Goal: Information Seeking & Learning: Find specific fact

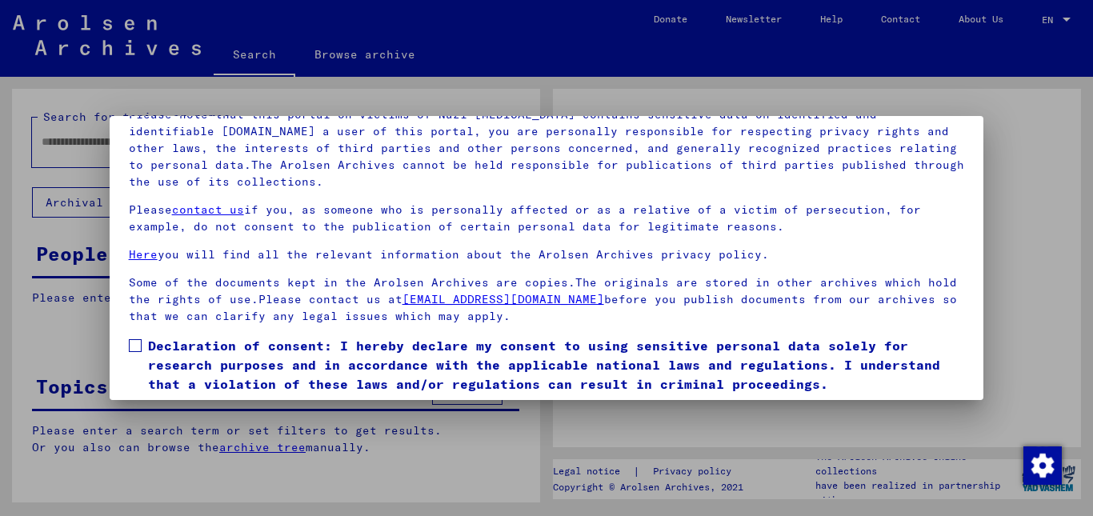
scroll to position [131, 0]
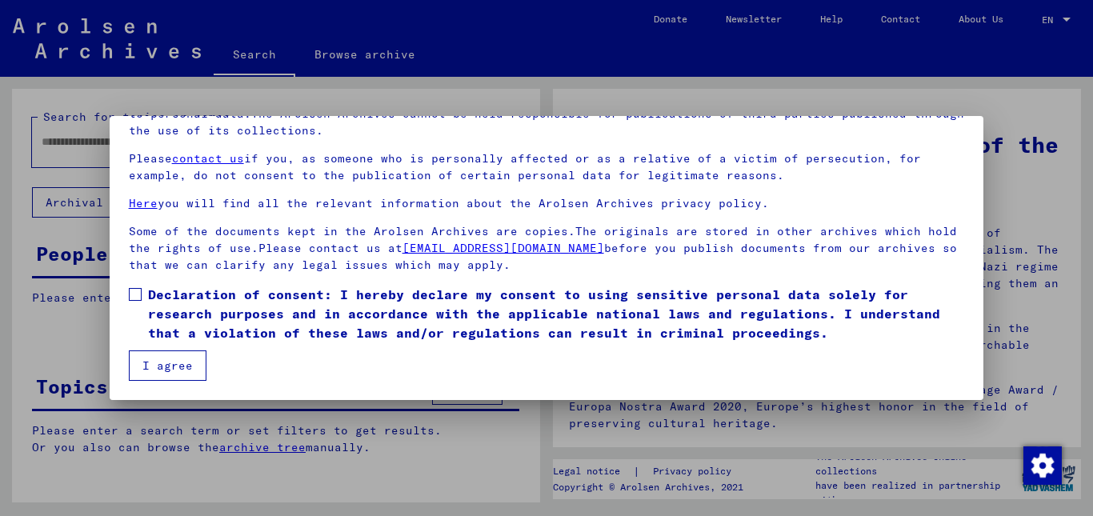
click at [137, 292] on span at bounding box center [135, 294] width 13 height 13
drag, startPoint x: 174, startPoint y: 362, endPoint x: 174, endPoint y: 352, distance: 9.6
click at [174, 360] on button "I agree" at bounding box center [168, 365] width 78 height 30
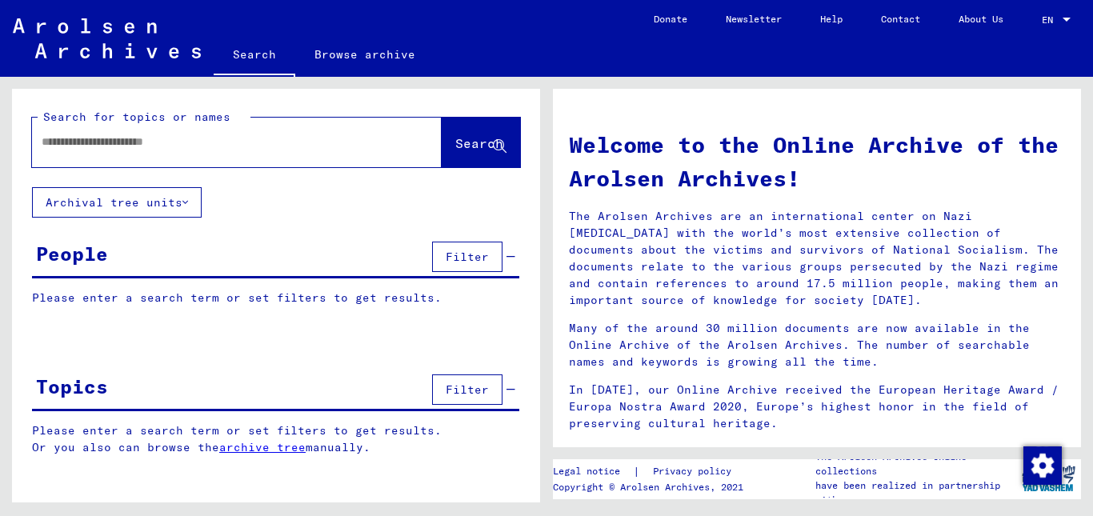
click at [106, 138] on input "text" at bounding box center [218, 142] width 352 height 17
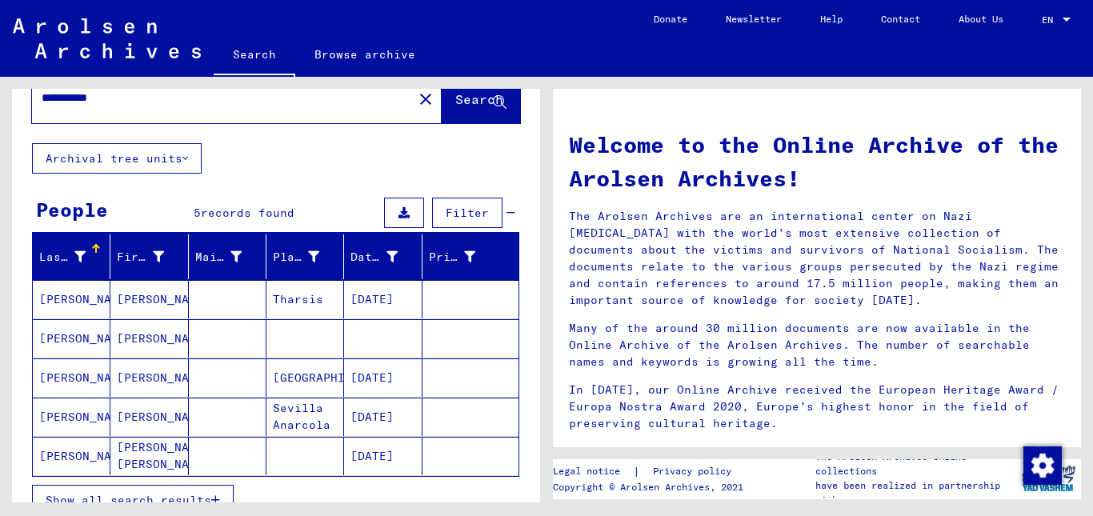
scroll to position [80, 0]
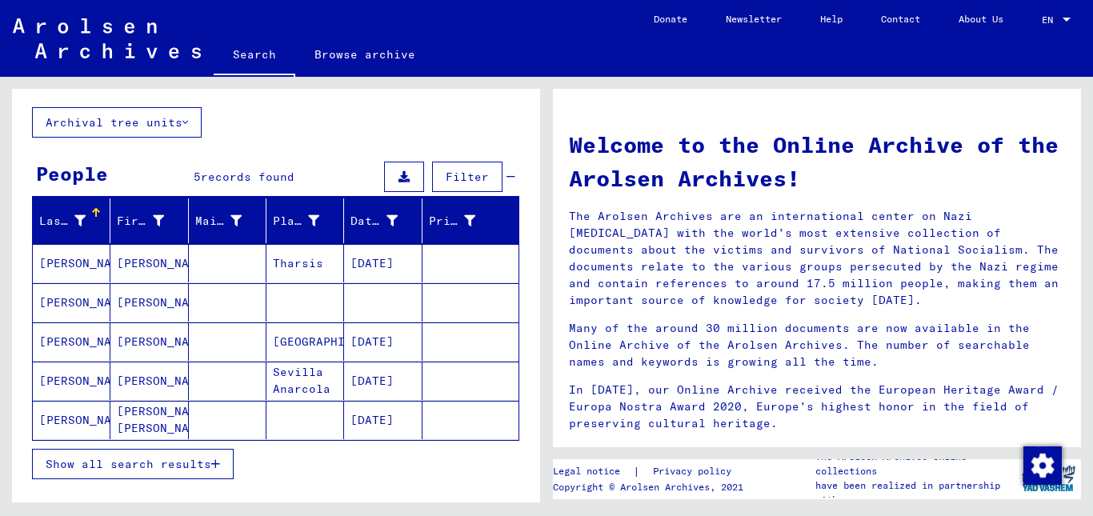
click at [74, 408] on mat-cell "[PERSON_NAME]" at bounding box center [72, 420] width 78 height 38
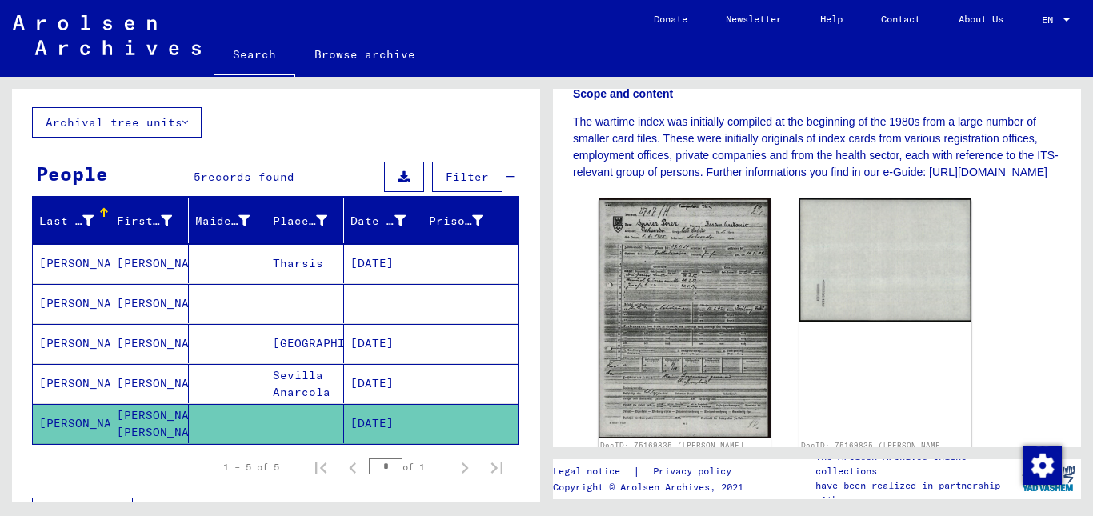
scroll to position [400, 0]
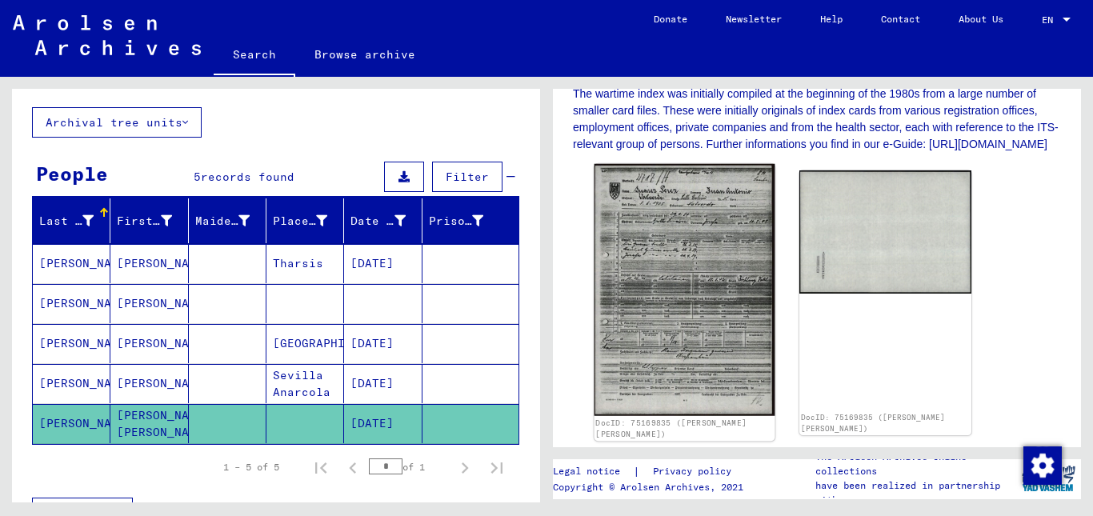
click at [722, 304] on img at bounding box center [684, 290] width 181 height 252
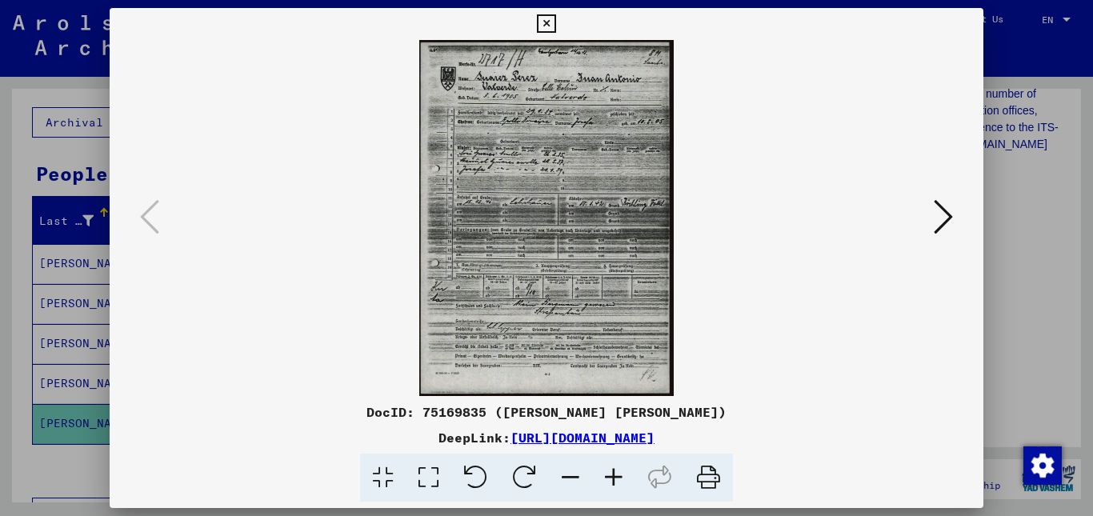
click at [616, 478] on icon at bounding box center [613, 478] width 43 height 49
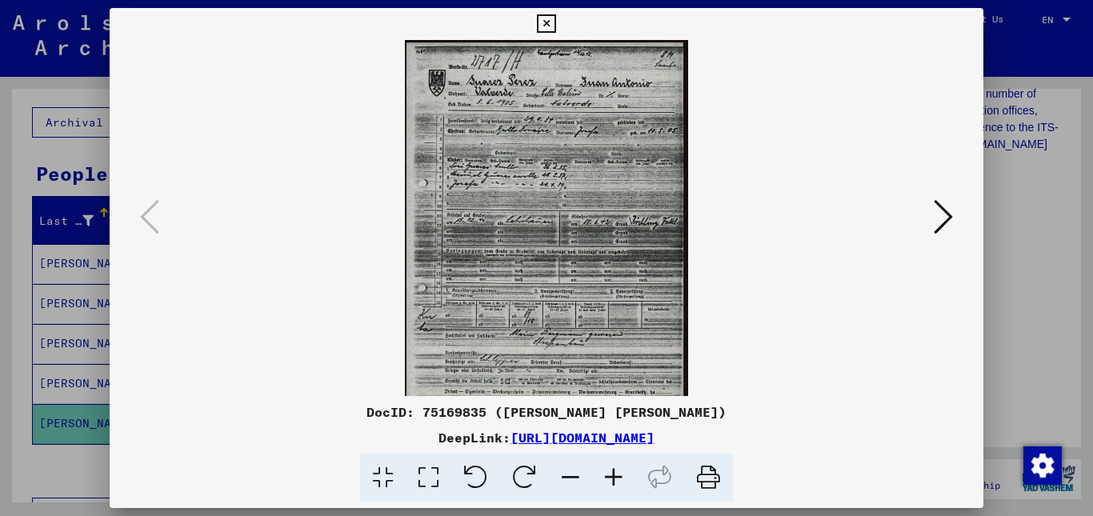
click at [616, 478] on icon at bounding box center [613, 478] width 43 height 49
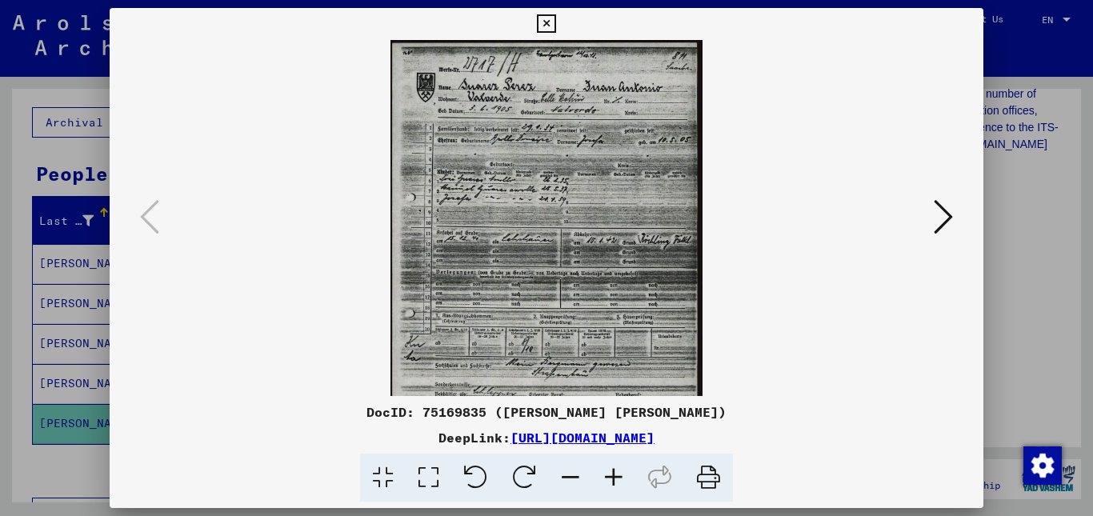
click at [616, 478] on icon at bounding box center [613, 478] width 43 height 49
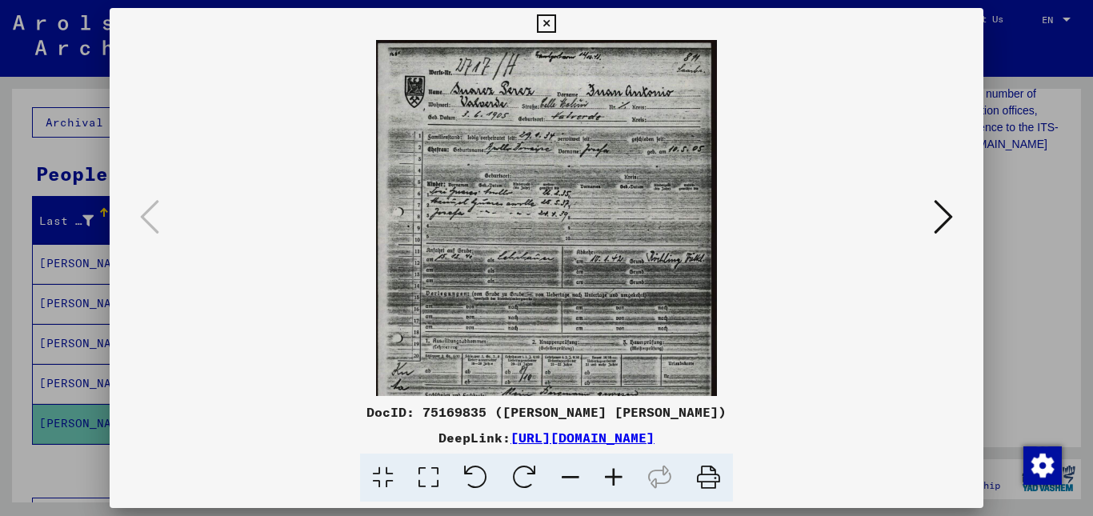
click at [616, 478] on icon at bounding box center [613, 478] width 43 height 49
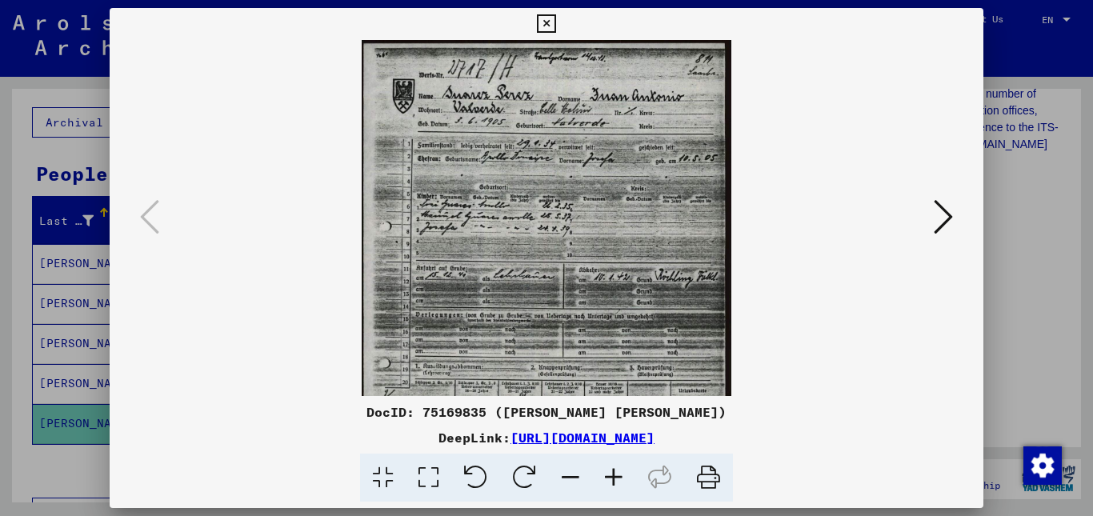
click at [616, 478] on icon at bounding box center [613, 478] width 43 height 49
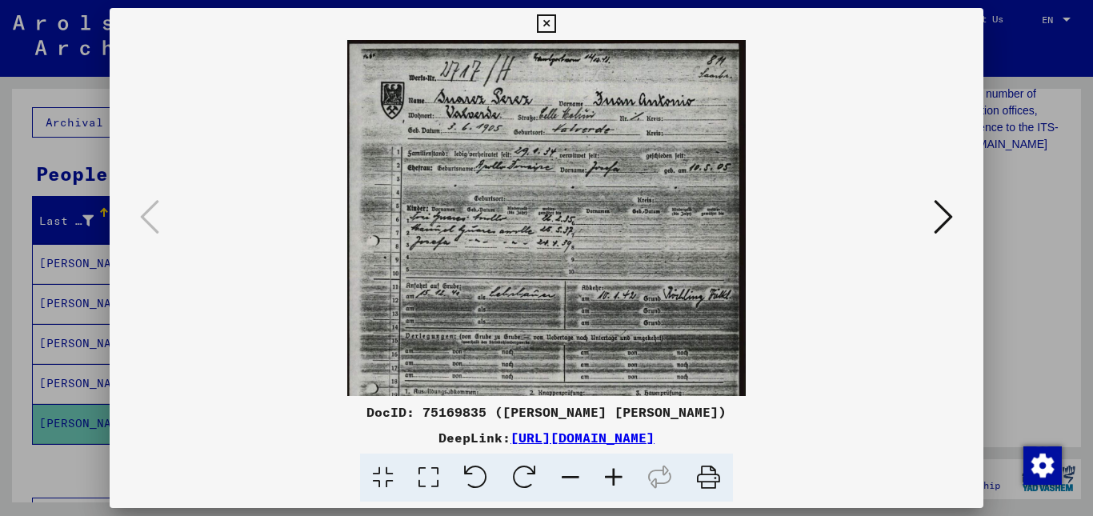
click at [616, 478] on icon at bounding box center [613, 478] width 43 height 49
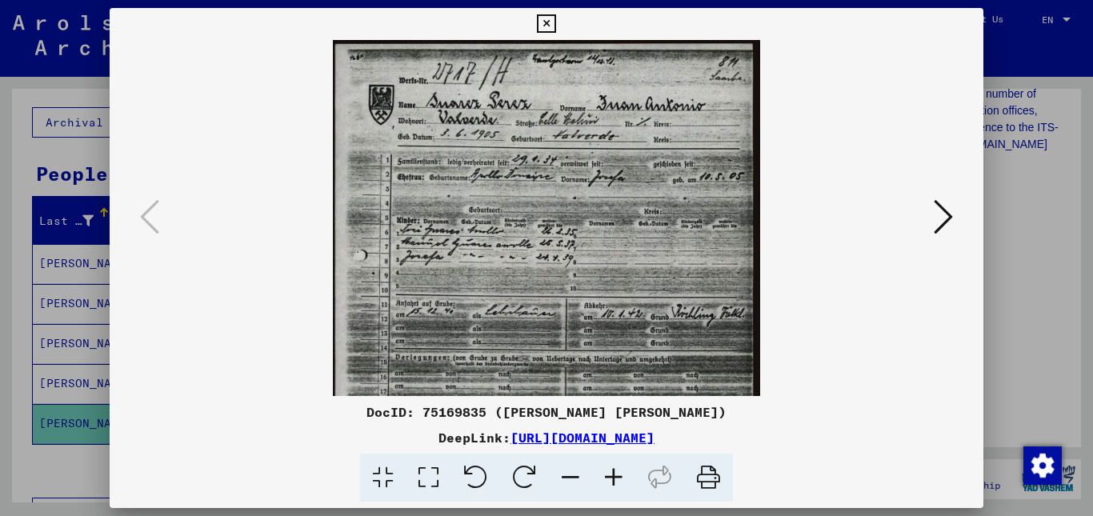
click at [616, 478] on icon at bounding box center [613, 478] width 43 height 49
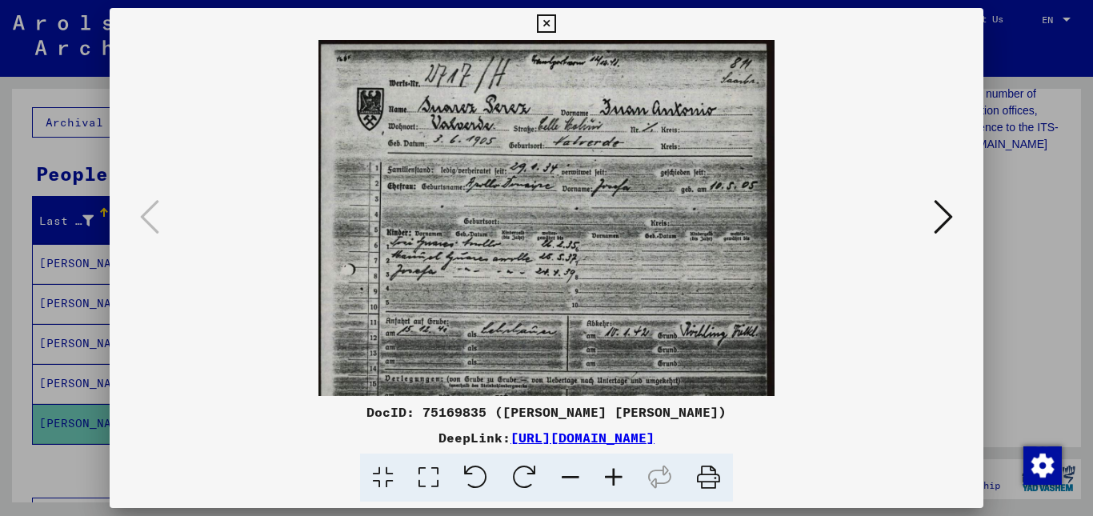
click at [616, 478] on icon at bounding box center [613, 478] width 43 height 49
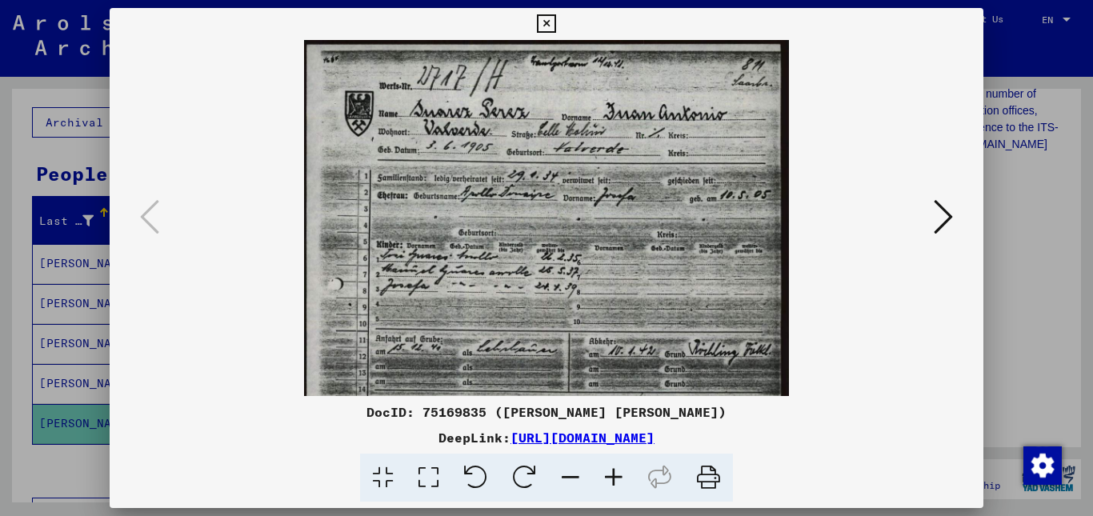
click at [616, 478] on icon at bounding box center [613, 478] width 43 height 49
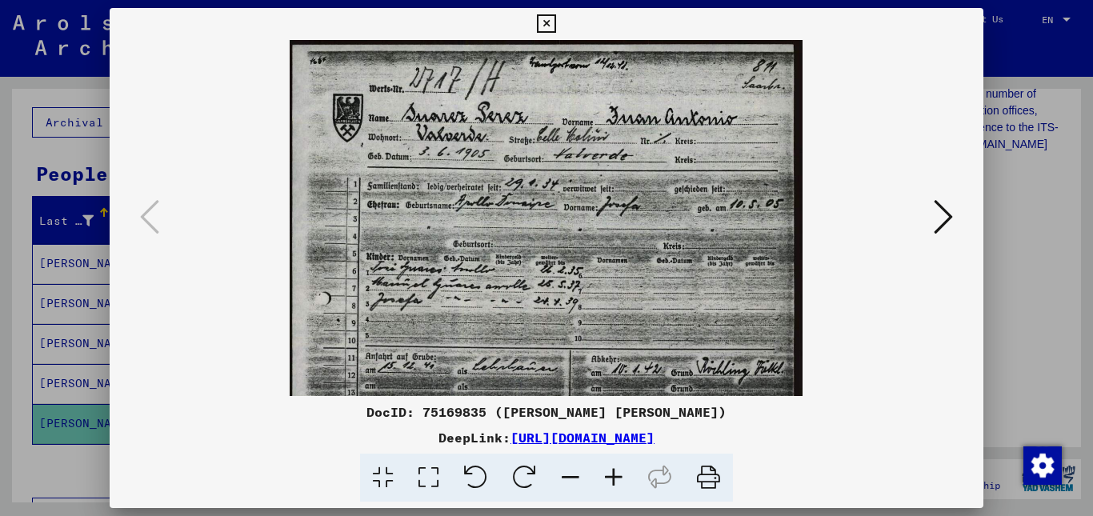
click at [616, 478] on icon at bounding box center [613, 478] width 43 height 49
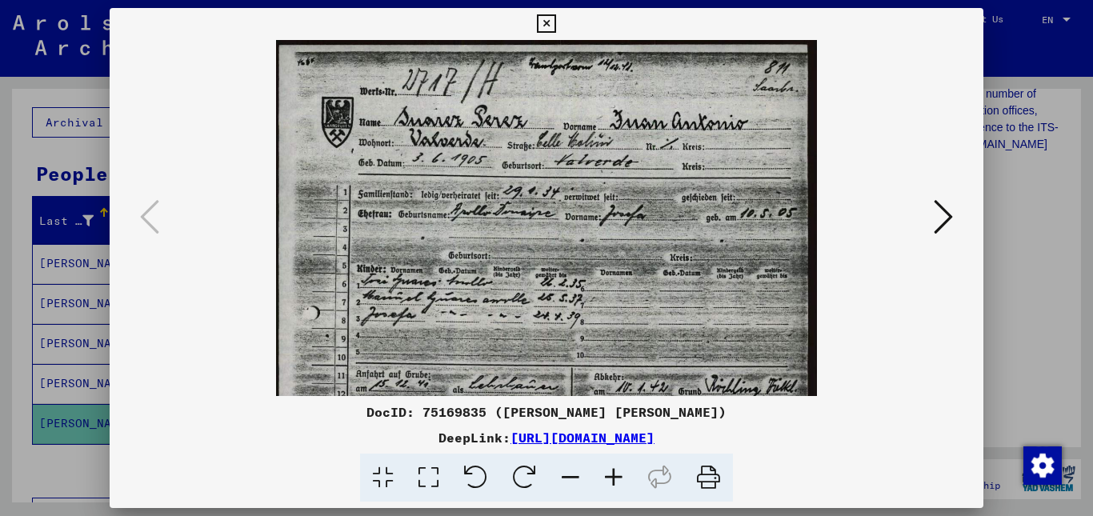
click at [616, 478] on icon at bounding box center [613, 478] width 43 height 49
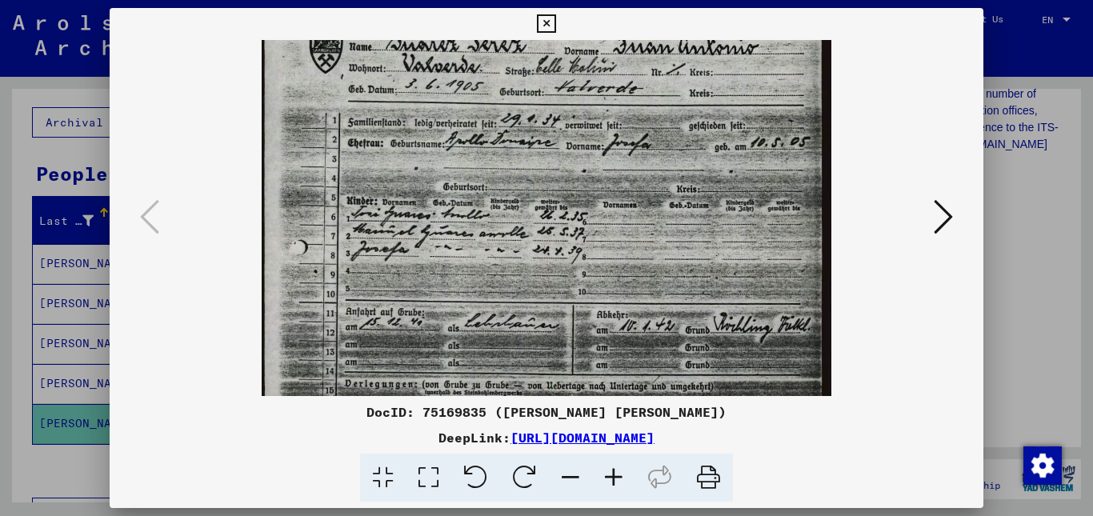
drag, startPoint x: 635, startPoint y: 323, endPoint x: 674, endPoint y: 234, distance: 97.1
click at [674, 234] on img at bounding box center [547, 358] width 570 height 796
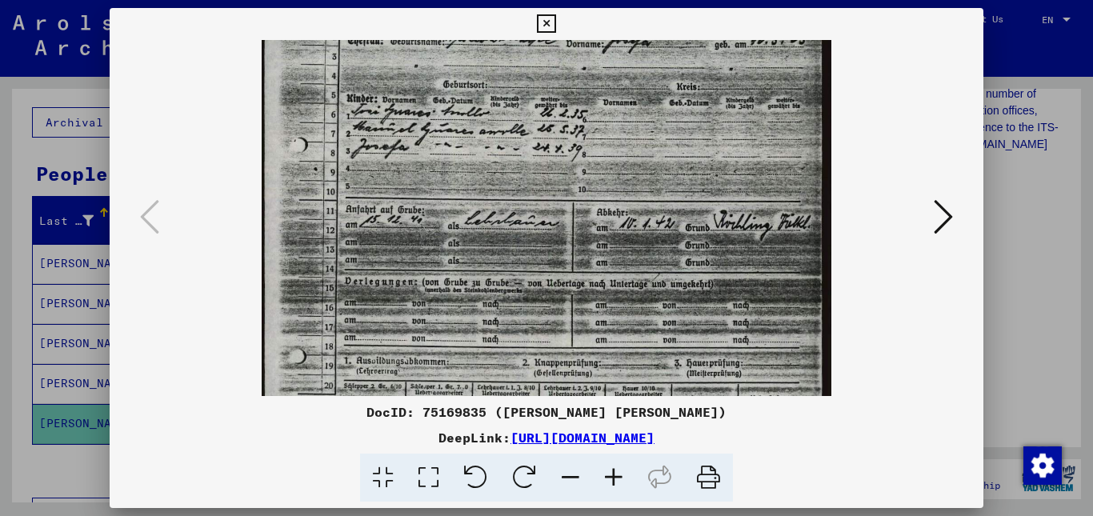
drag, startPoint x: 648, startPoint y: 351, endPoint x: 658, endPoint y: 256, distance: 95.8
click at [658, 256] on img at bounding box center [547, 256] width 570 height 796
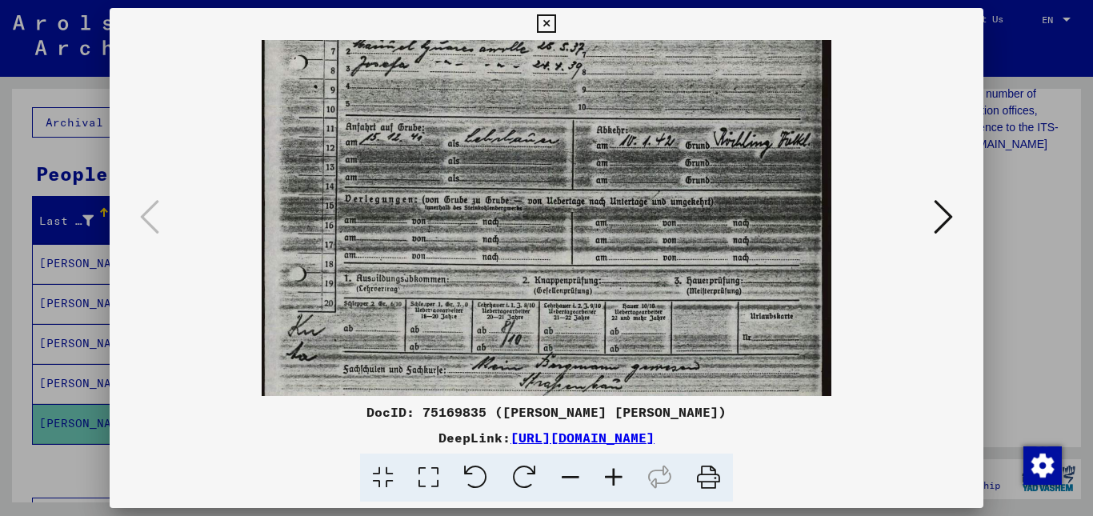
scroll to position [274, 0]
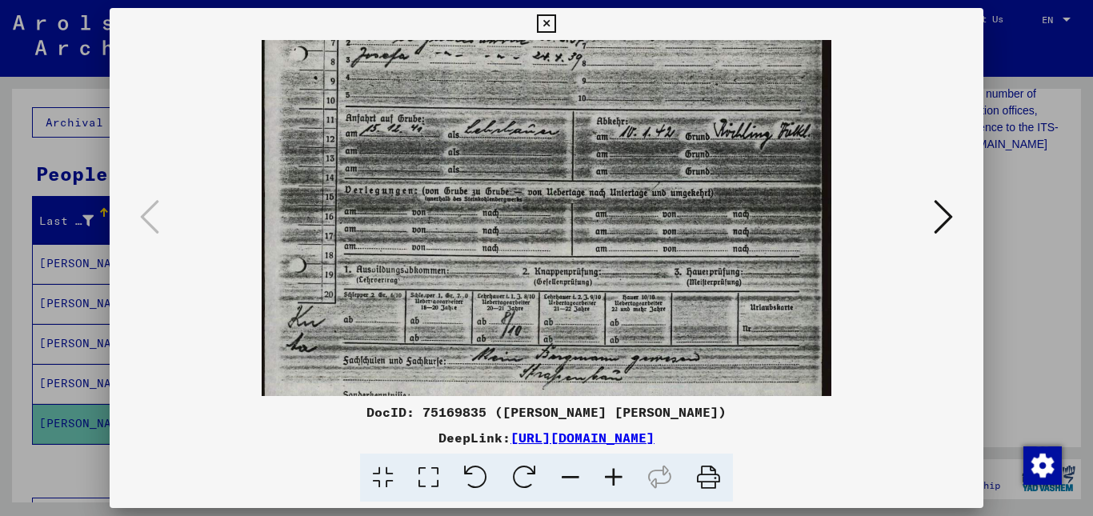
drag, startPoint x: 645, startPoint y: 329, endPoint x: 649, endPoint y: 239, distance: 89.7
click at [649, 239] on img at bounding box center [547, 164] width 570 height 796
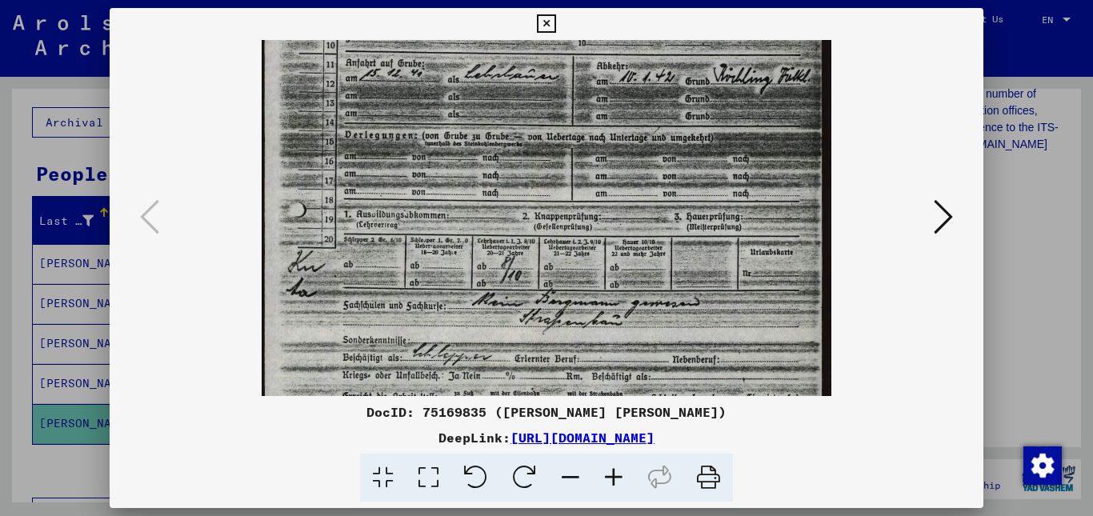
drag, startPoint x: 645, startPoint y: 254, endPoint x: 671, endPoint y: 196, distance: 63.4
click at [671, 196] on img at bounding box center [547, 109] width 570 height 796
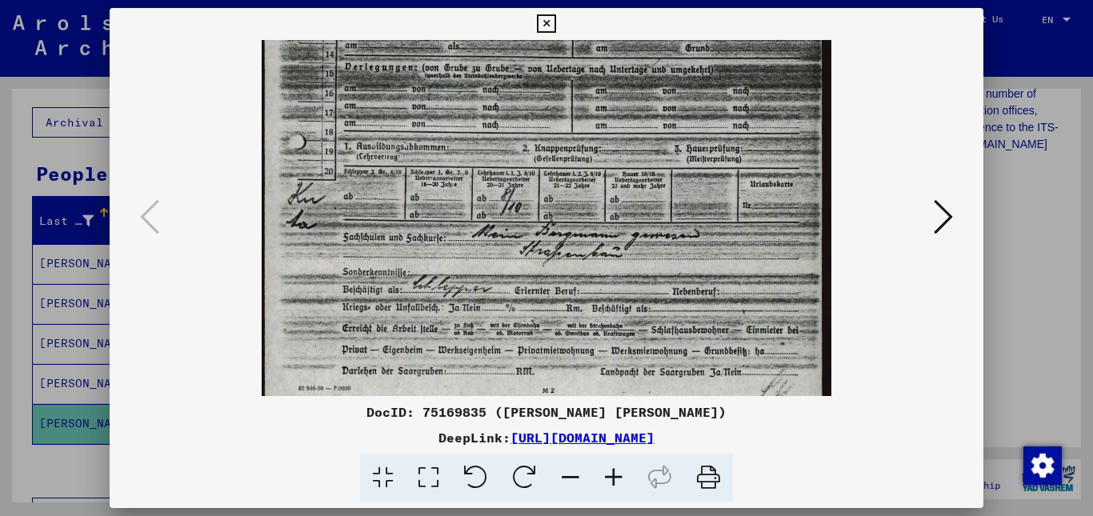
scroll to position [401, 0]
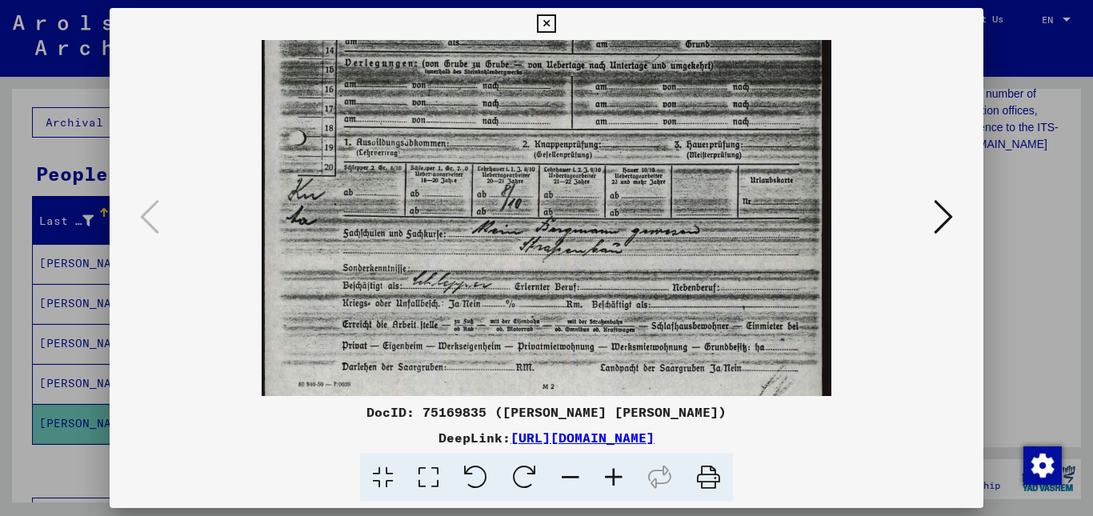
drag, startPoint x: 658, startPoint y: 261, endPoint x: 677, endPoint y: 191, distance: 72.2
click at [677, 191] on img at bounding box center [547, 37] width 570 height 796
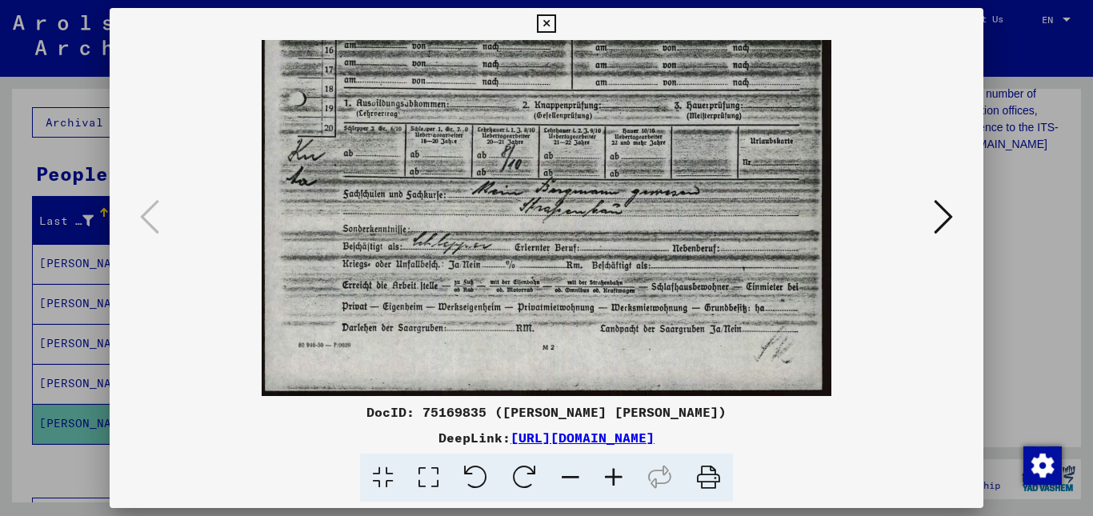
drag, startPoint x: 626, startPoint y: 309, endPoint x: 658, endPoint y: 208, distance: 106.0
click at [936, 224] on icon at bounding box center [943, 217] width 19 height 38
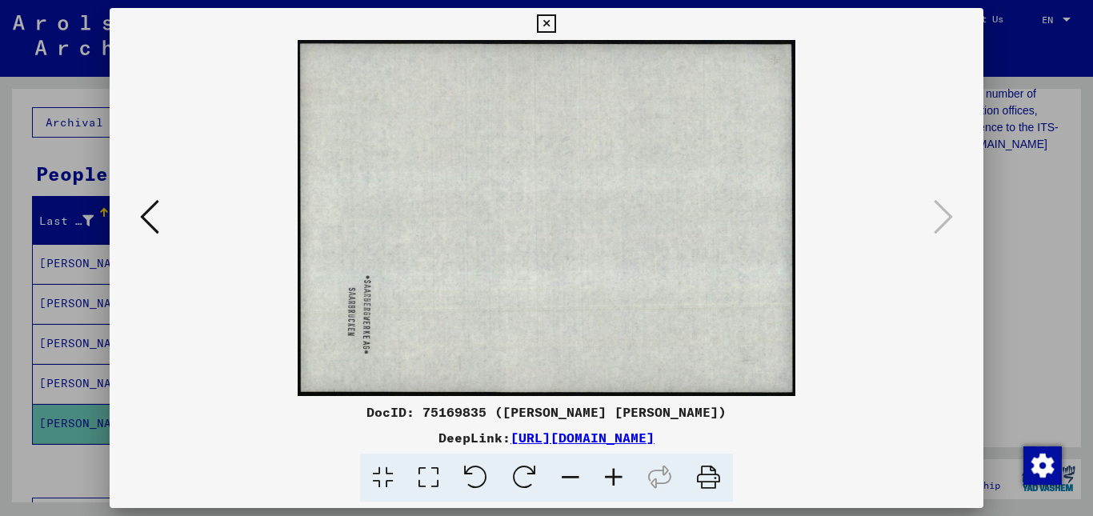
click at [551, 23] on icon at bounding box center [546, 23] width 18 height 19
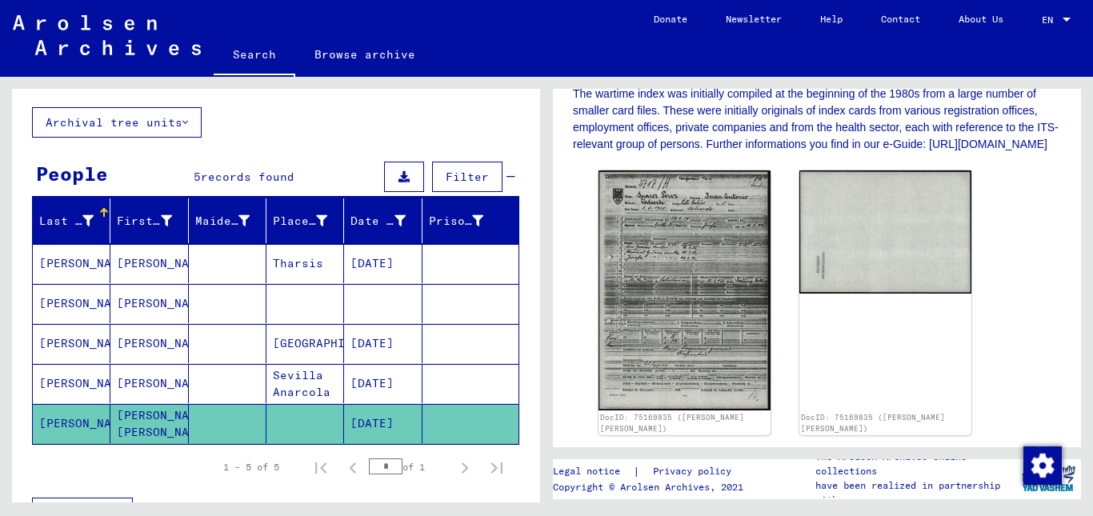
click at [80, 387] on mat-cell "[PERSON_NAME]" at bounding box center [72, 383] width 78 height 39
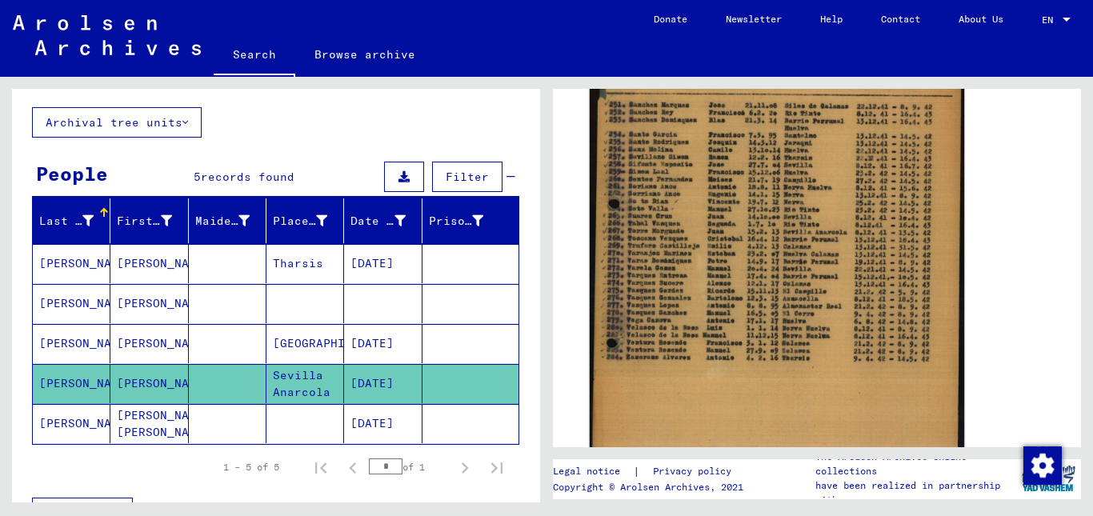
click at [798, 295] on img at bounding box center [777, 262] width 374 height 522
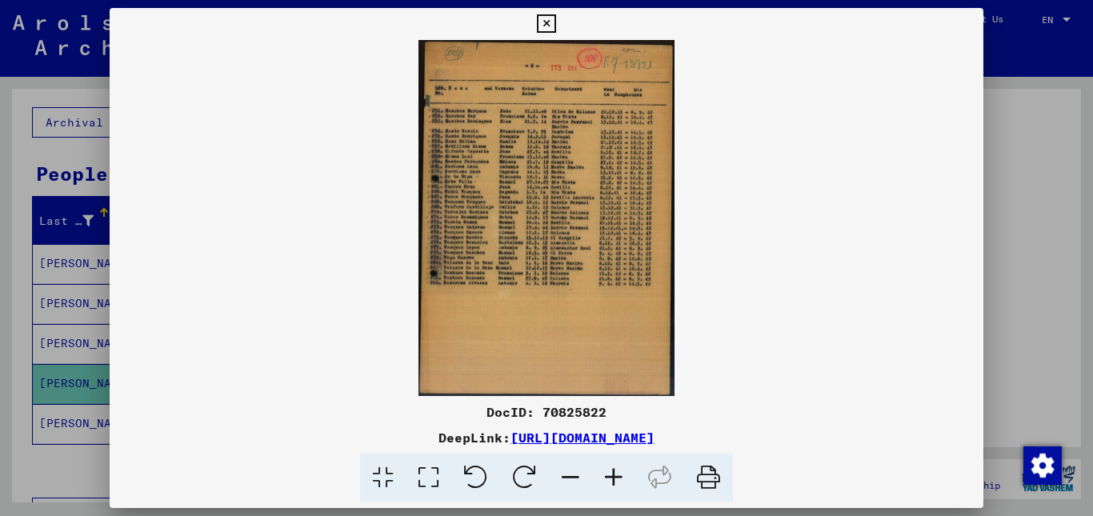
click at [619, 472] on icon at bounding box center [613, 478] width 43 height 49
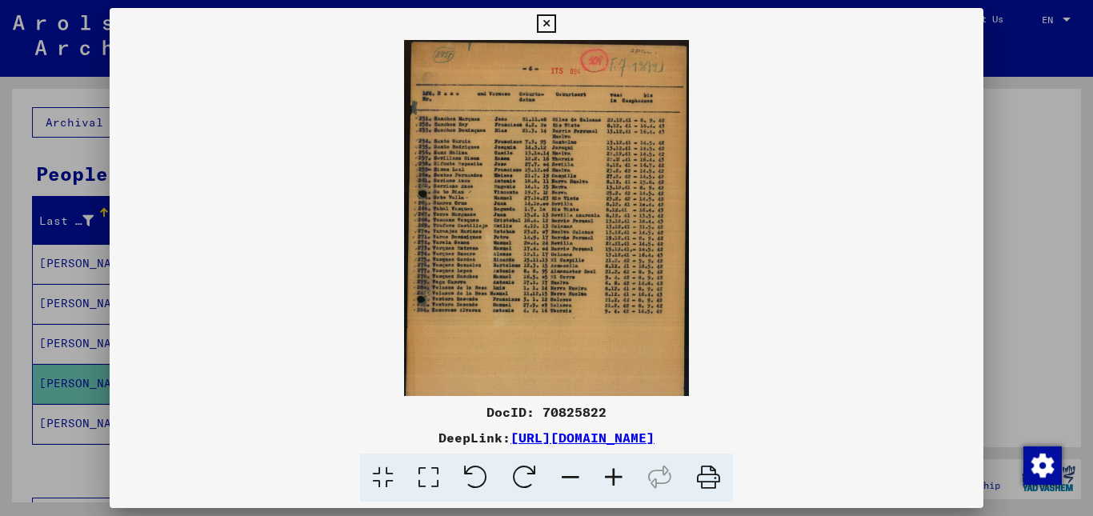
click at [619, 472] on icon at bounding box center [613, 478] width 43 height 49
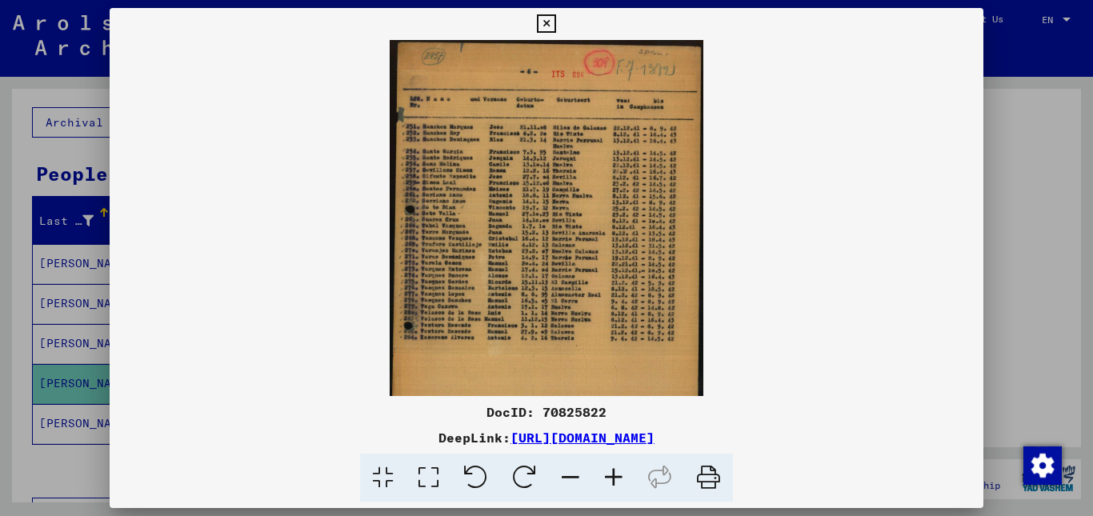
click at [619, 472] on icon at bounding box center [613, 478] width 43 height 49
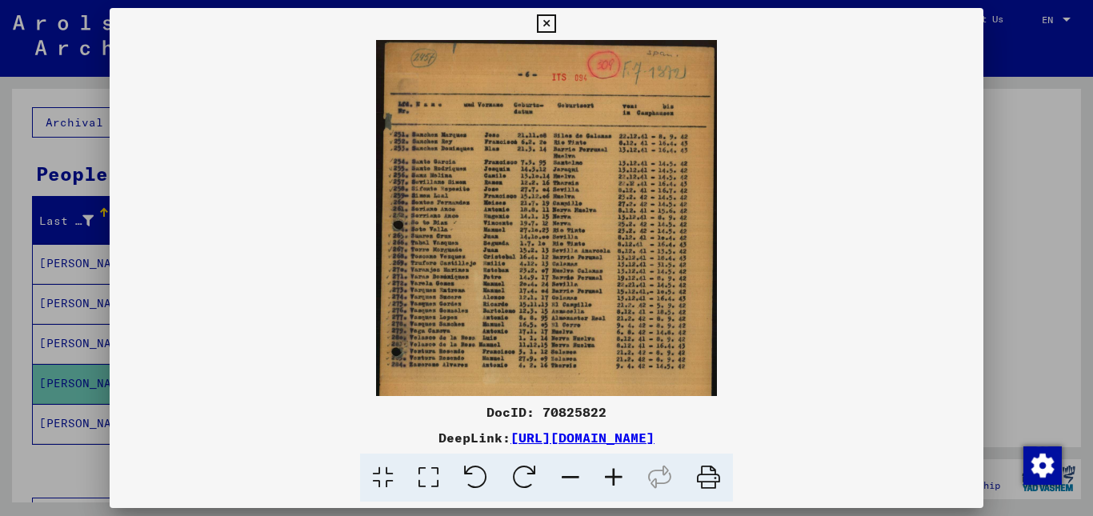
click at [619, 472] on icon at bounding box center [613, 478] width 43 height 49
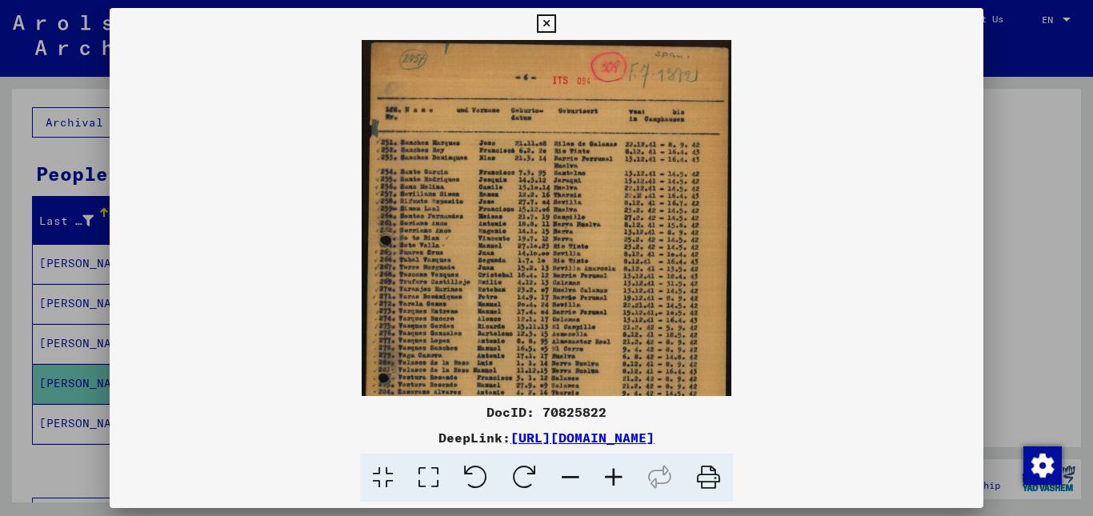
click at [619, 472] on icon at bounding box center [613, 478] width 43 height 49
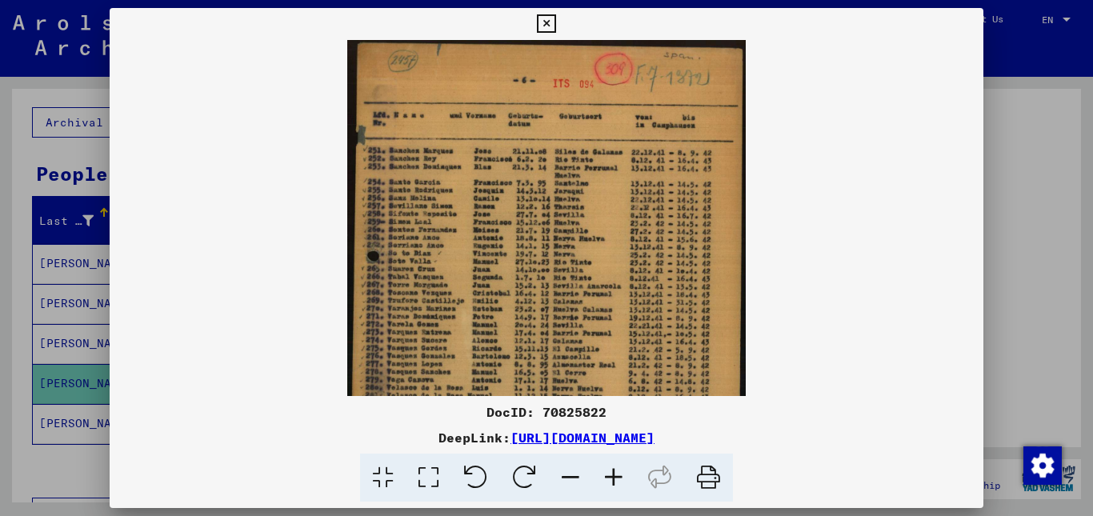
click at [619, 472] on icon at bounding box center [613, 478] width 43 height 49
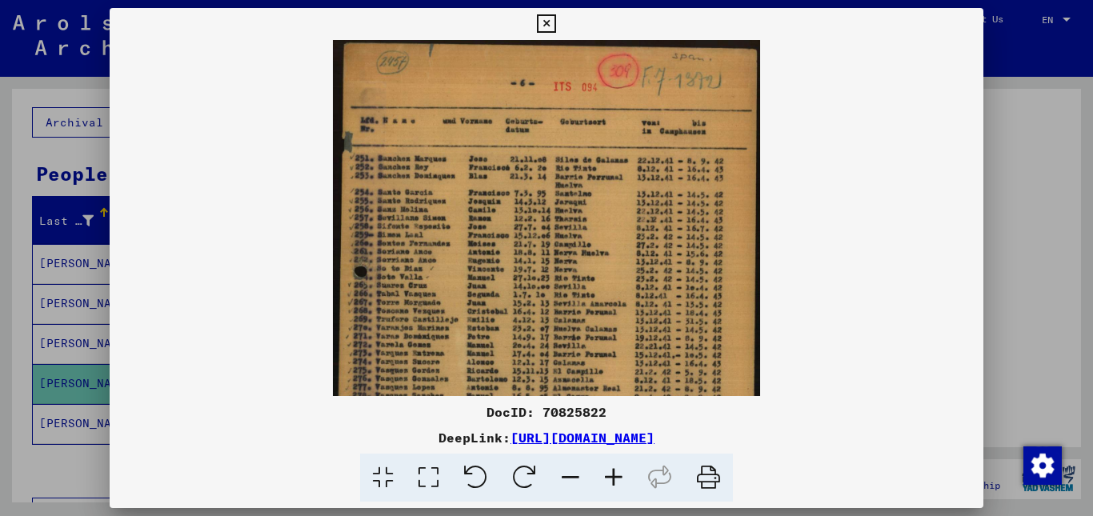
click at [619, 472] on icon at bounding box center [613, 478] width 43 height 49
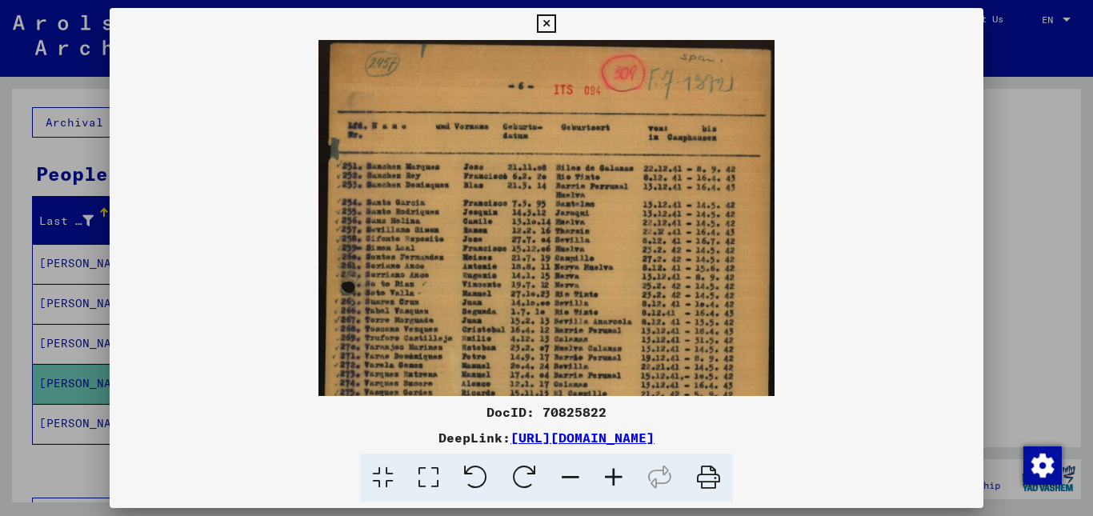
click at [619, 472] on icon at bounding box center [613, 478] width 43 height 49
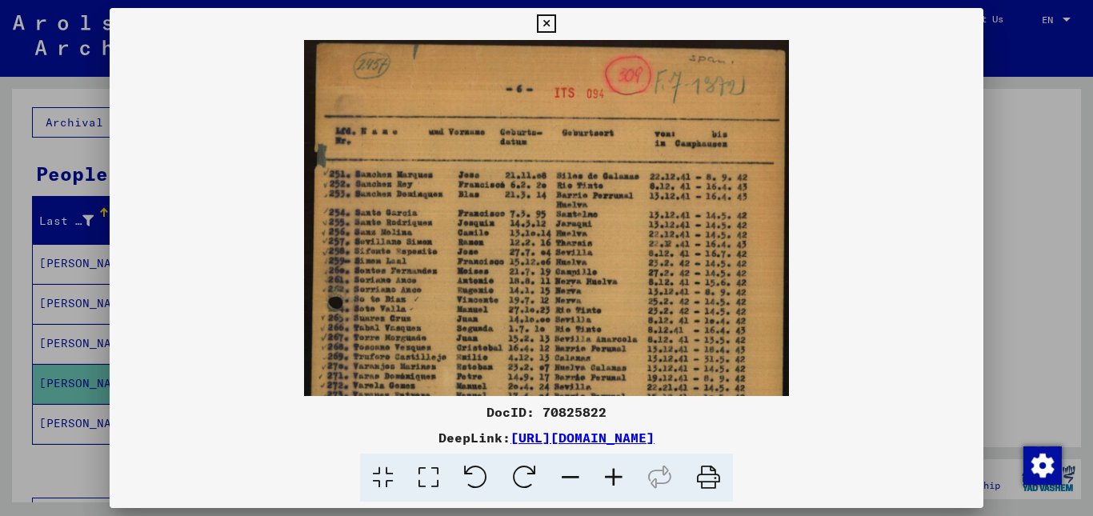
click at [619, 472] on icon at bounding box center [613, 478] width 43 height 49
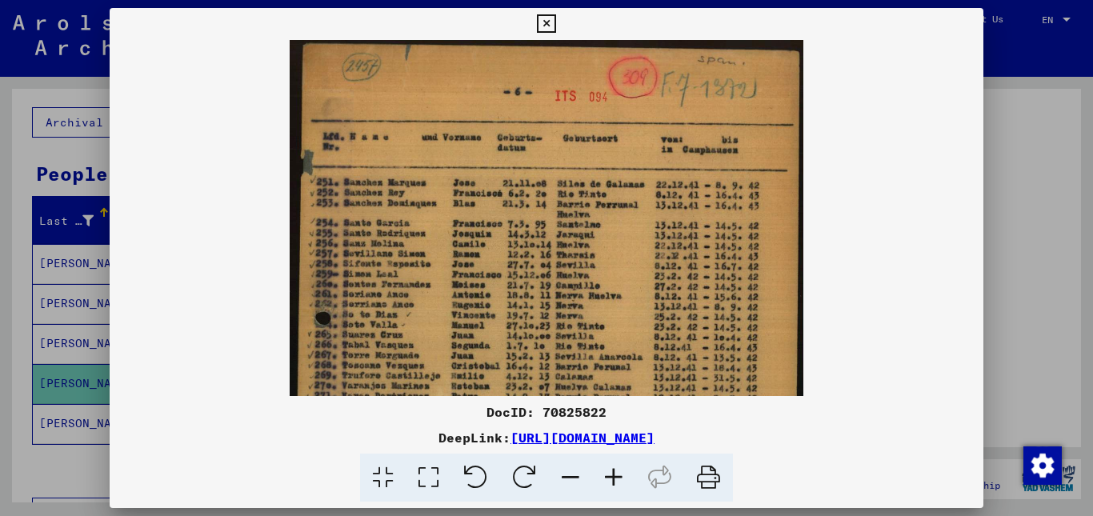
click at [619, 472] on icon at bounding box center [613, 478] width 43 height 49
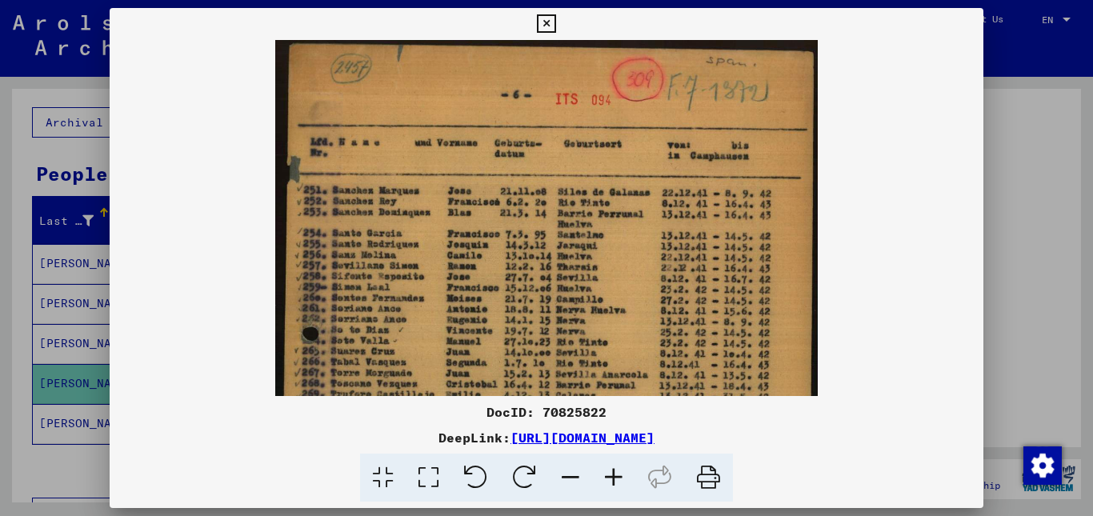
click at [619, 472] on icon at bounding box center [613, 478] width 43 height 49
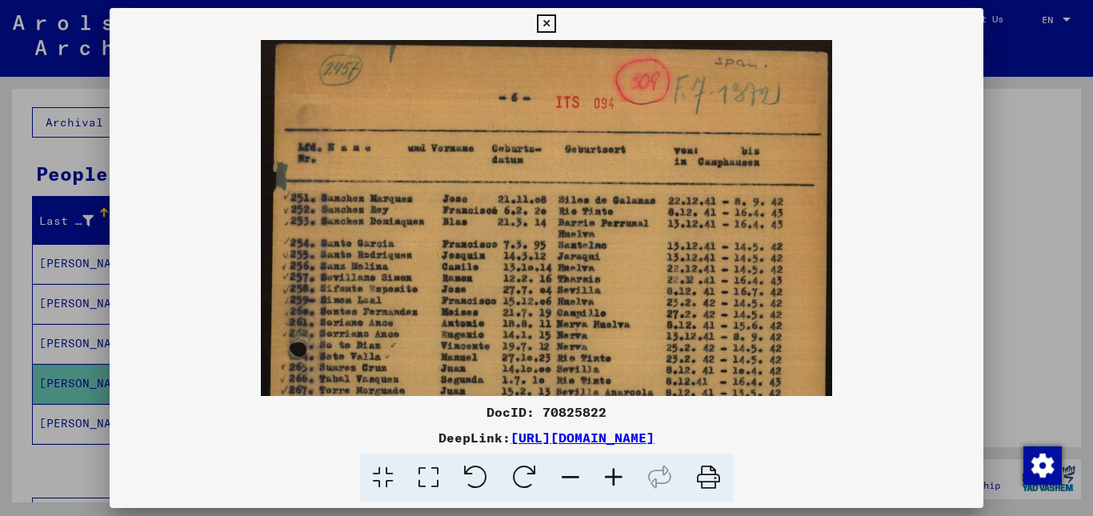
click at [619, 472] on icon at bounding box center [613, 478] width 43 height 49
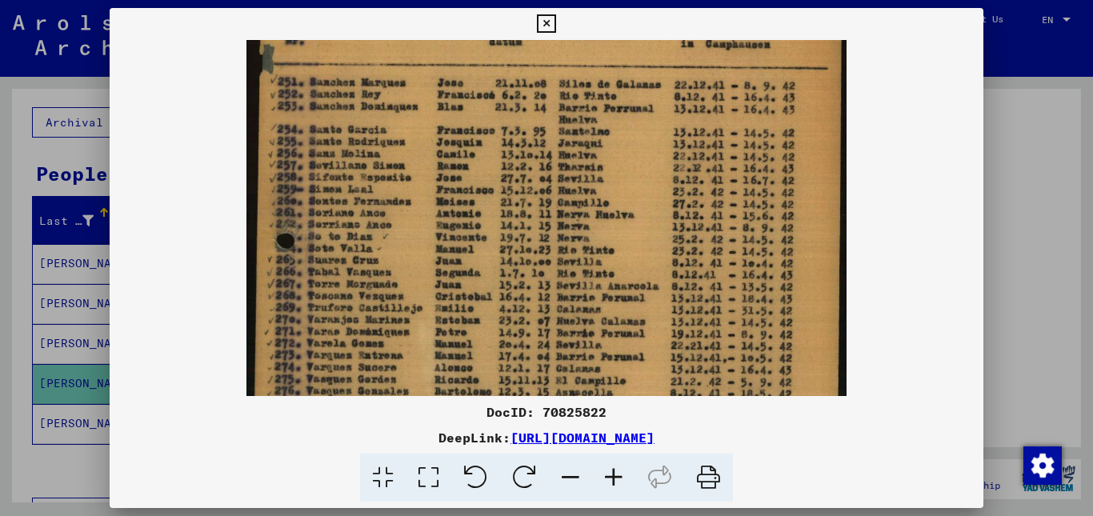
scroll to position [192, 0]
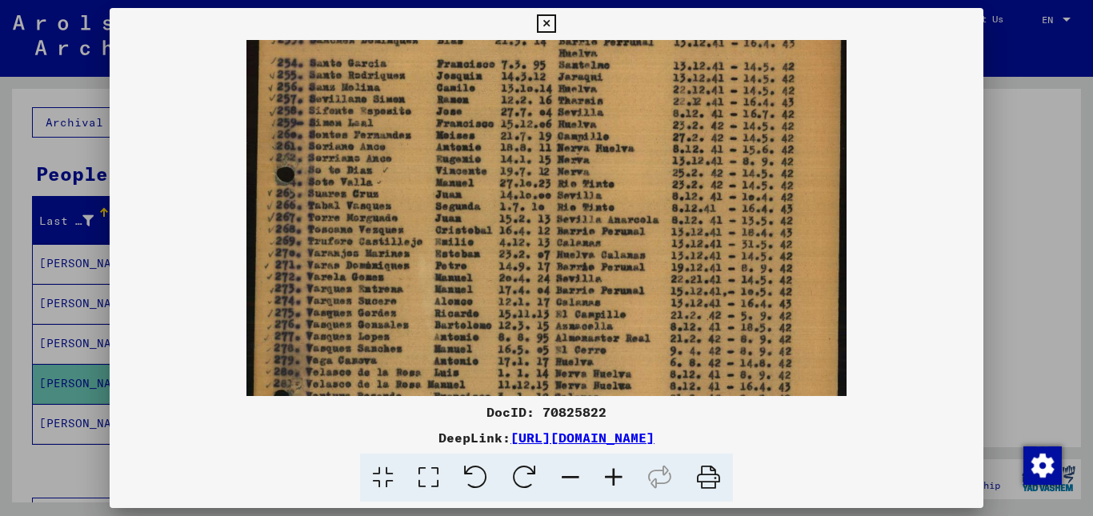
drag, startPoint x: 550, startPoint y: 282, endPoint x: 586, endPoint y: 134, distance: 152.9
click at [585, 134] on img at bounding box center [546, 268] width 600 height 836
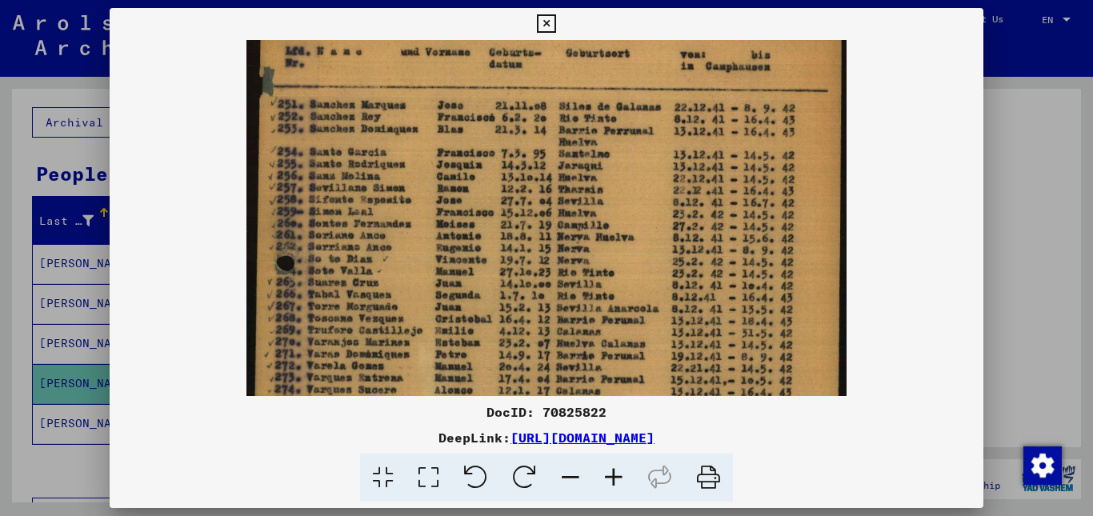
scroll to position [75, 0]
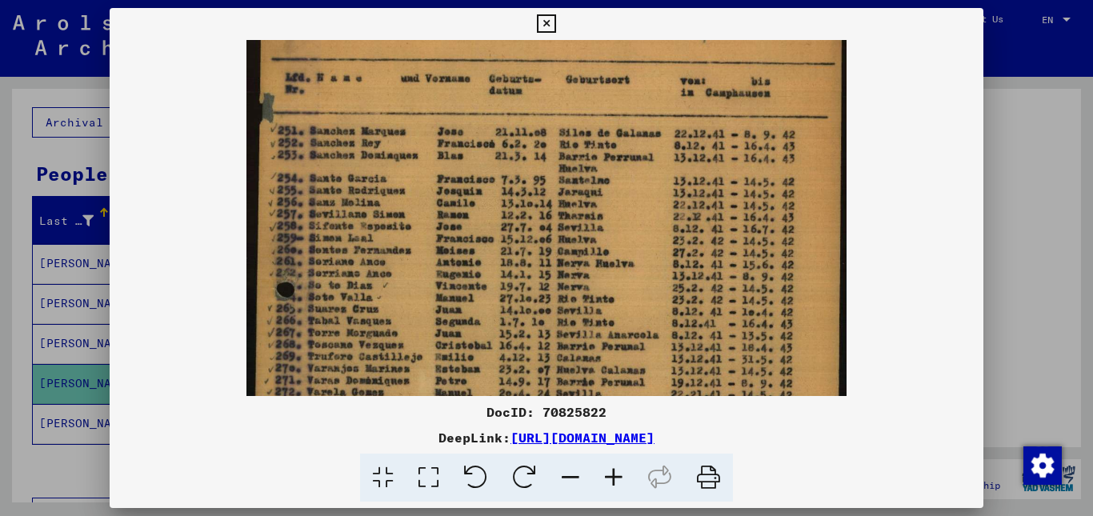
drag, startPoint x: 766, startPoint y: 210, endPoint x: 754, endPoint y: 326, distance: 117.4
click at [754, 326] on img at bounding box center [546, 383] width 600 height 836
click at [542, 22] on icon at bounding box center [546, 23] width 18 height 19
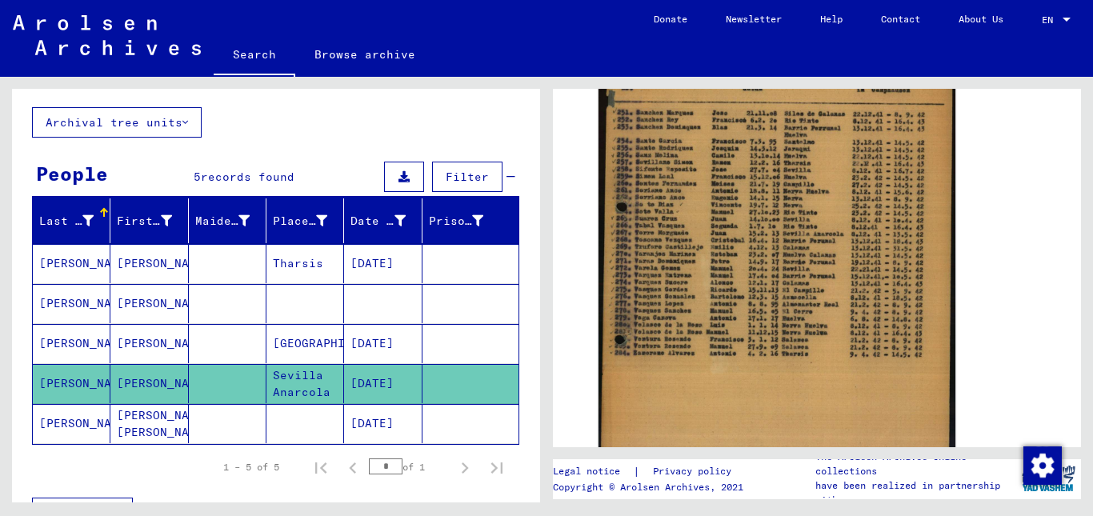
click at [150, 344] on mat-cell "[PERSON_NAME]" at bounding box center [149, 343] width 78 height 39
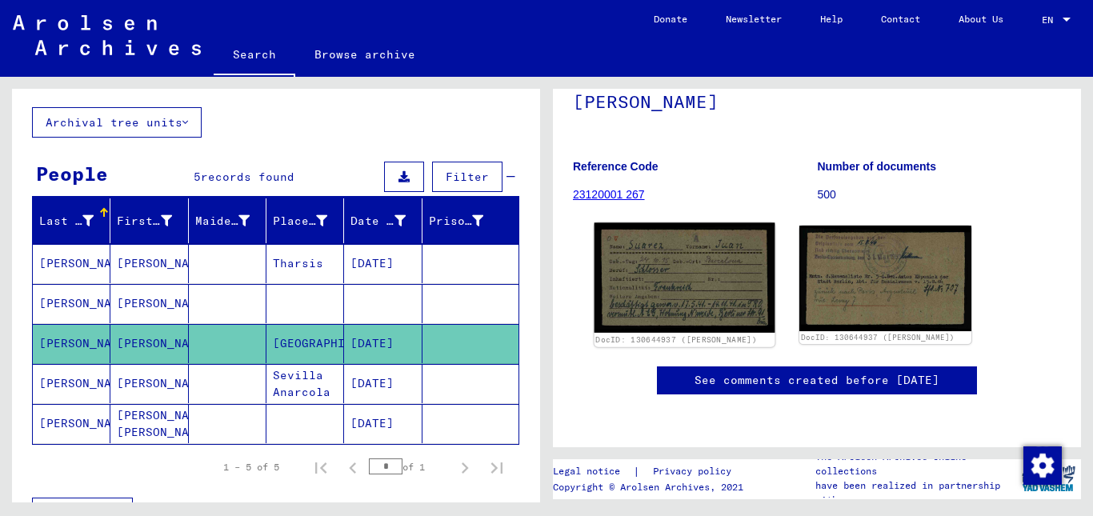
click at [685, 271] on img at bounding box center [684, 278] width 181 height 110
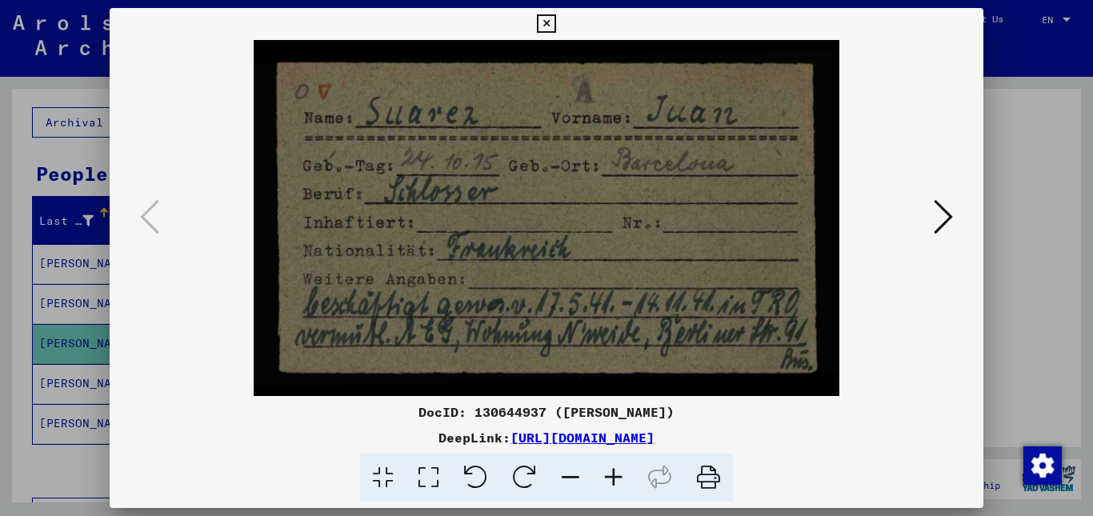
click at [942, 222] on icon at bounding box center [943, 217] width 19 height 38
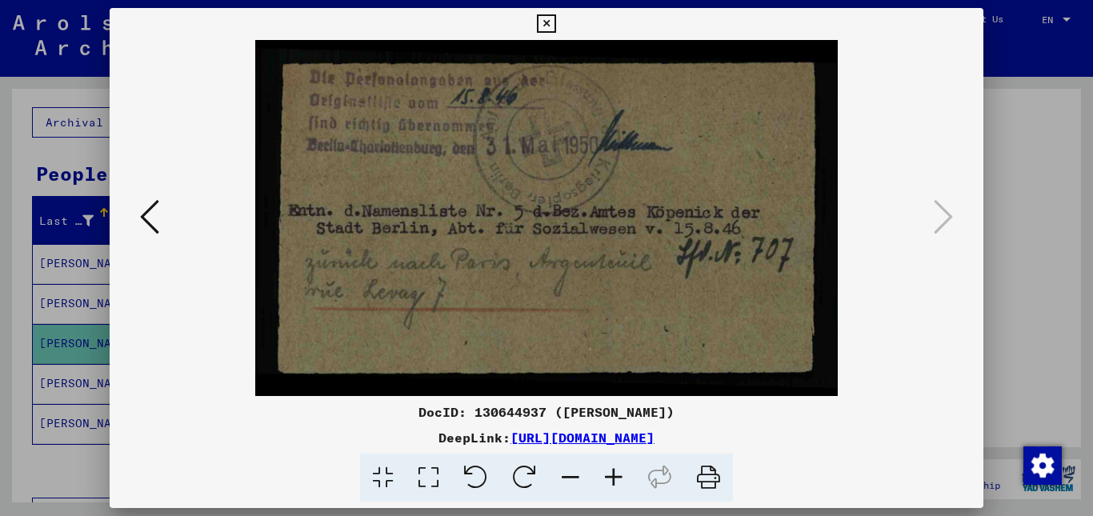
click at [538, 17] on icon at bounding box center [546, 23] width 18 height 19
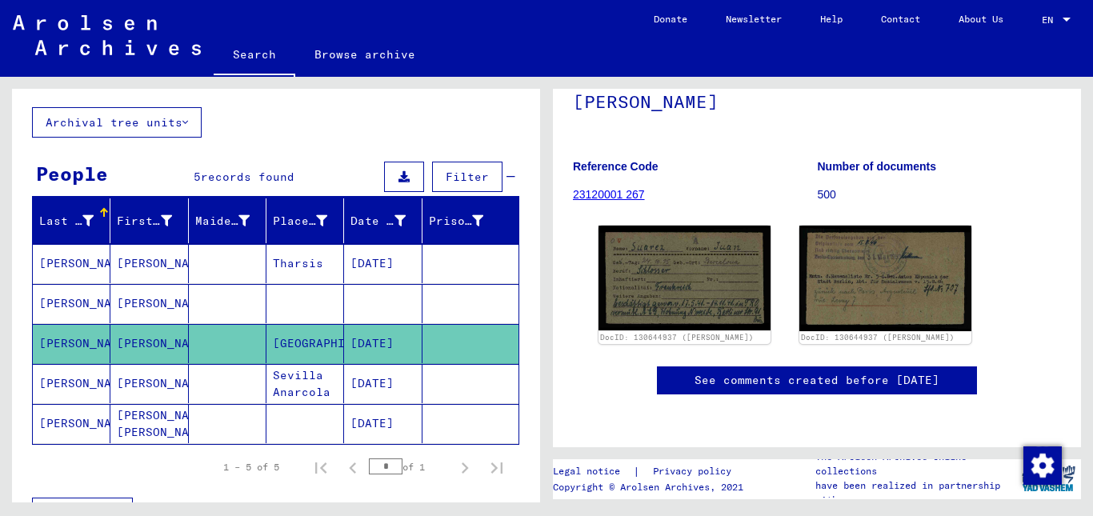
click at [92, 305] on mat-cell "[PERSON_NAME]" at bounding box center [72, 303] width 78 height 39
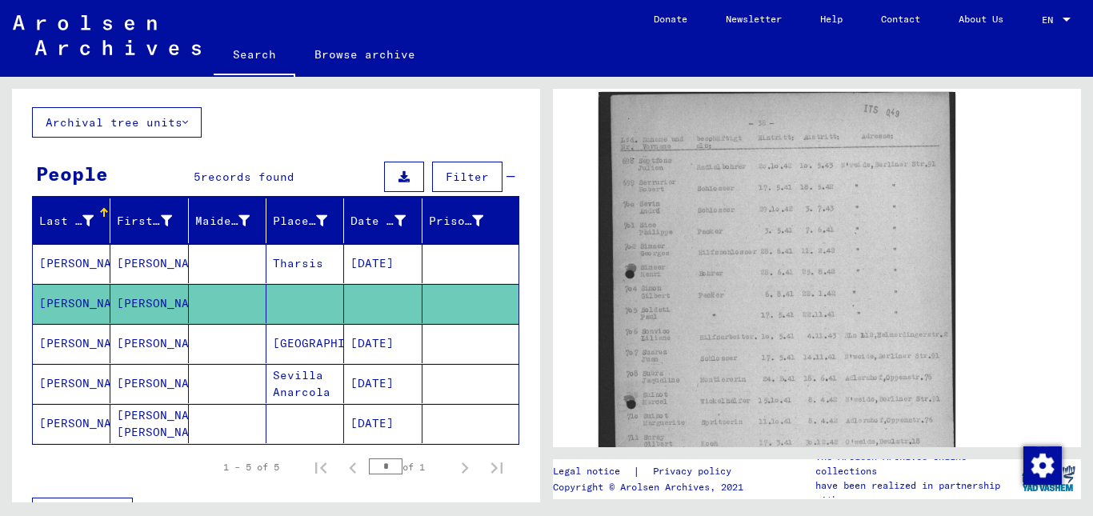
scroll to position [320, 0]
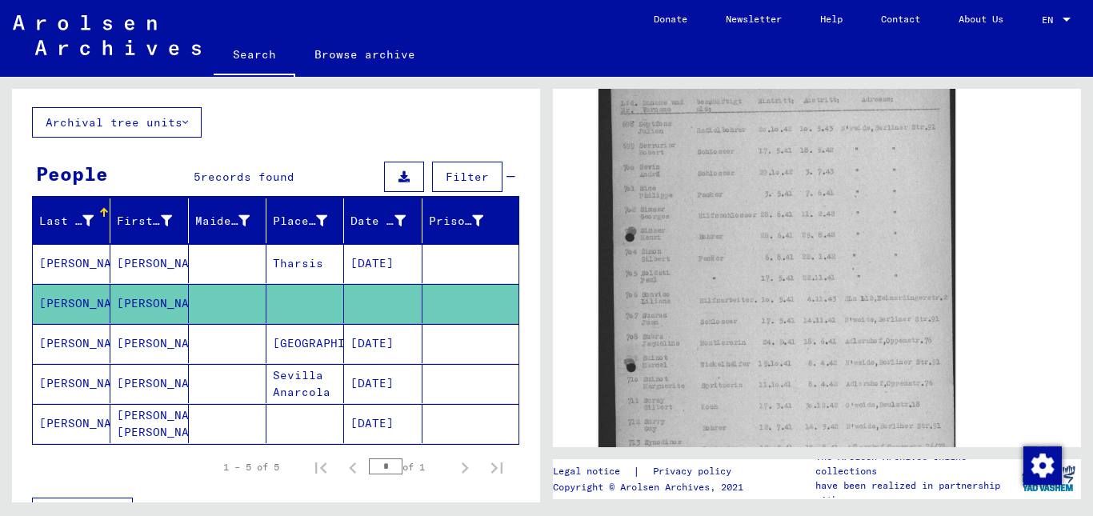
click at [781, 277] on img at bounding box center [776, 298] width 357 height 487
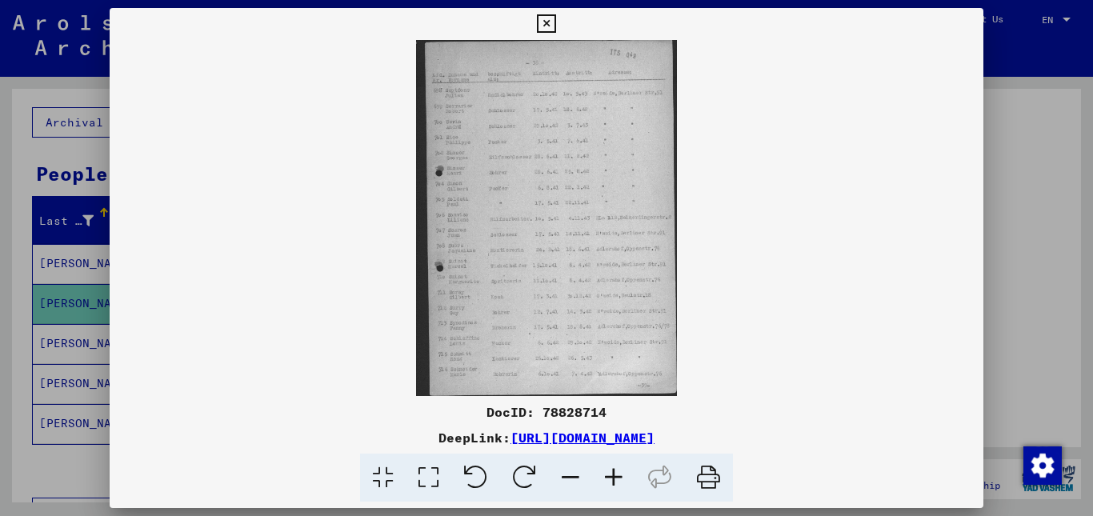
click at [611, 471] on icon at bounding box center [613, 478] width 43 height 49
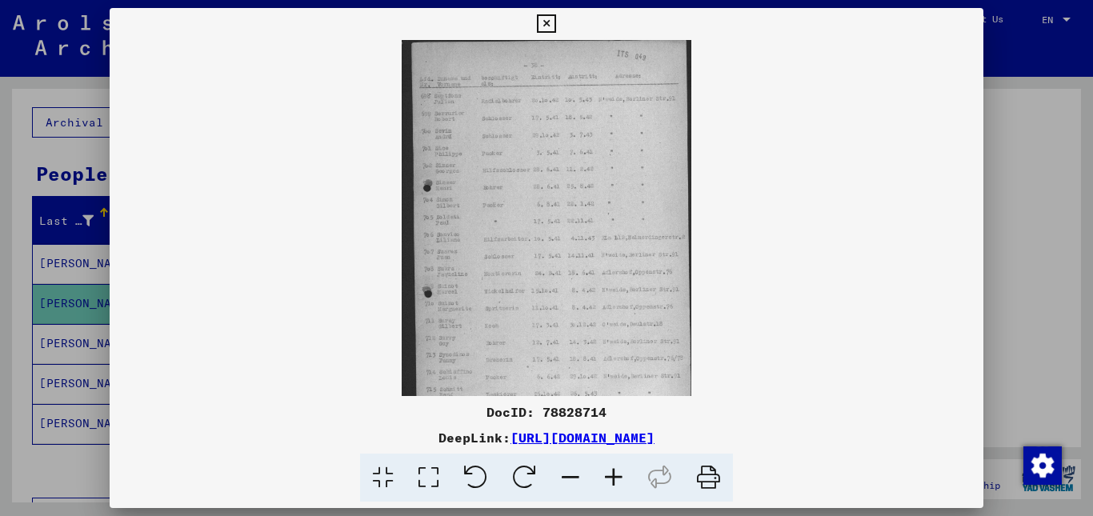
click at [610, 471] on icon at bounding box center [613, 478] width 43 height 49
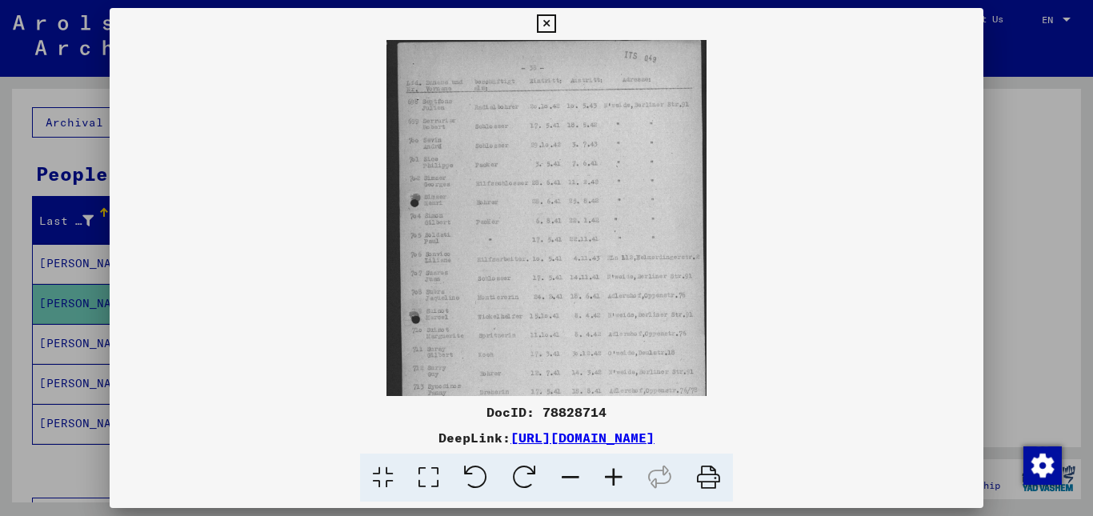
click at [610, 471] on icon at bounding box center [613, 478] width 43 height 49
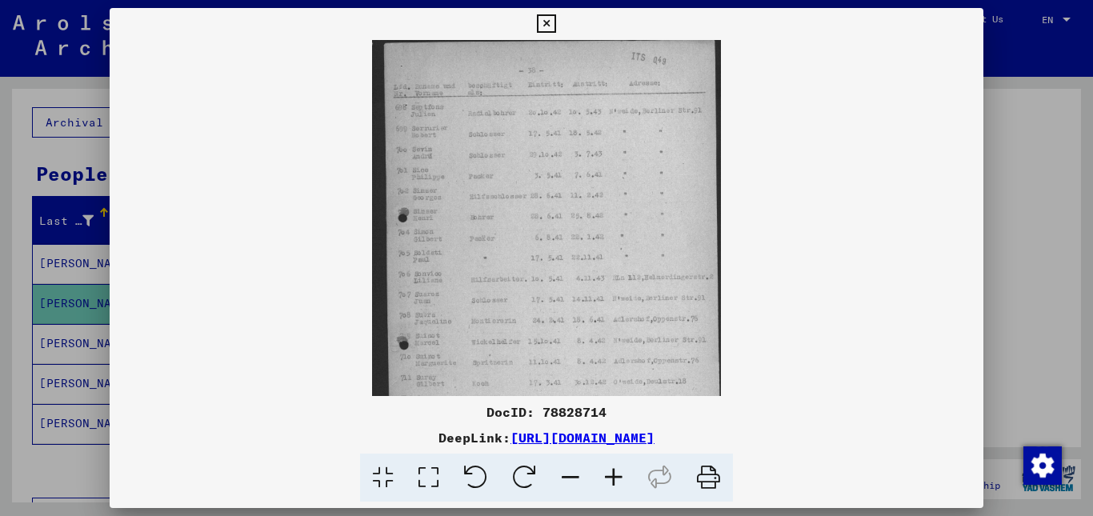
click at [610, 471] on icon at bounding box center [613, 478] width 43 height 49
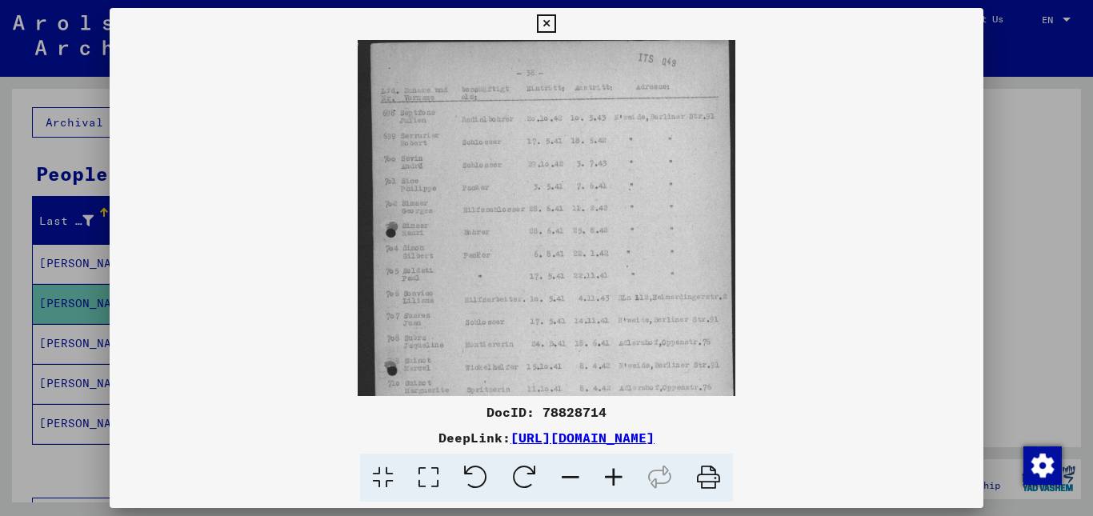
click at [610, 471] on icon at bounding box center [613, 478] width 43 height 49
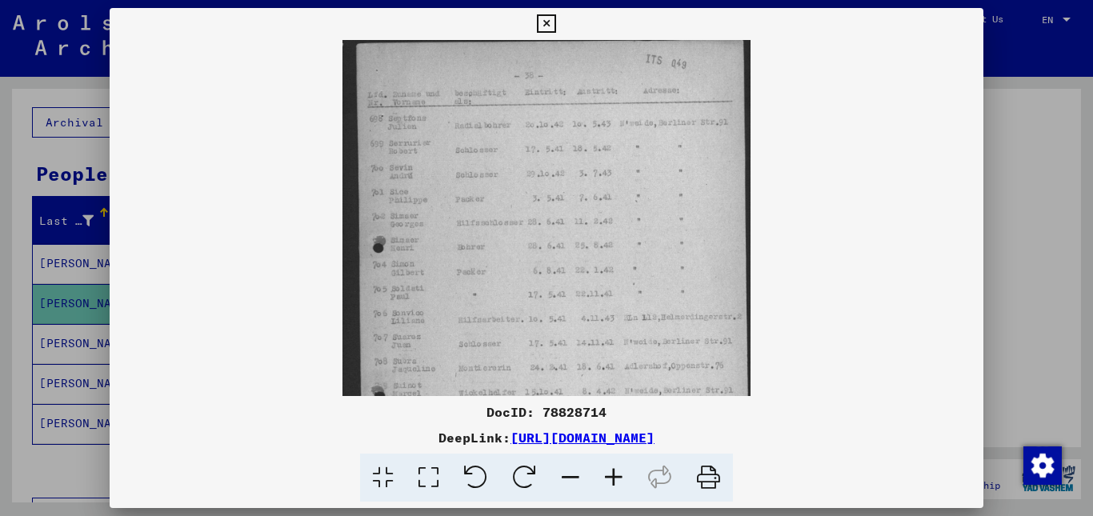
click at [610, 471] on icon at bounding box center [613, 478] width 43 height 49
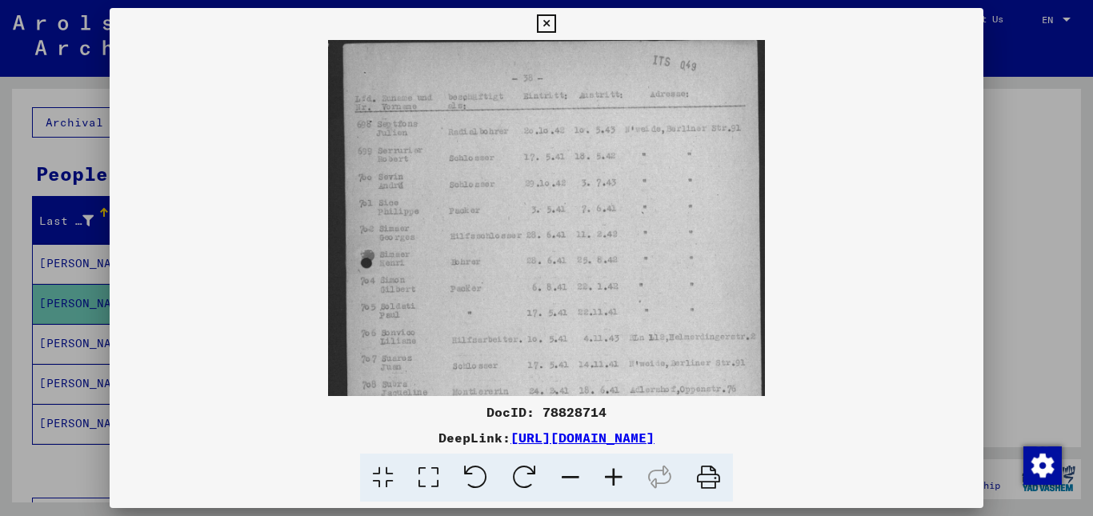
click at [610, 471] on icon at bounding box center [613, 478] width 43 height 49
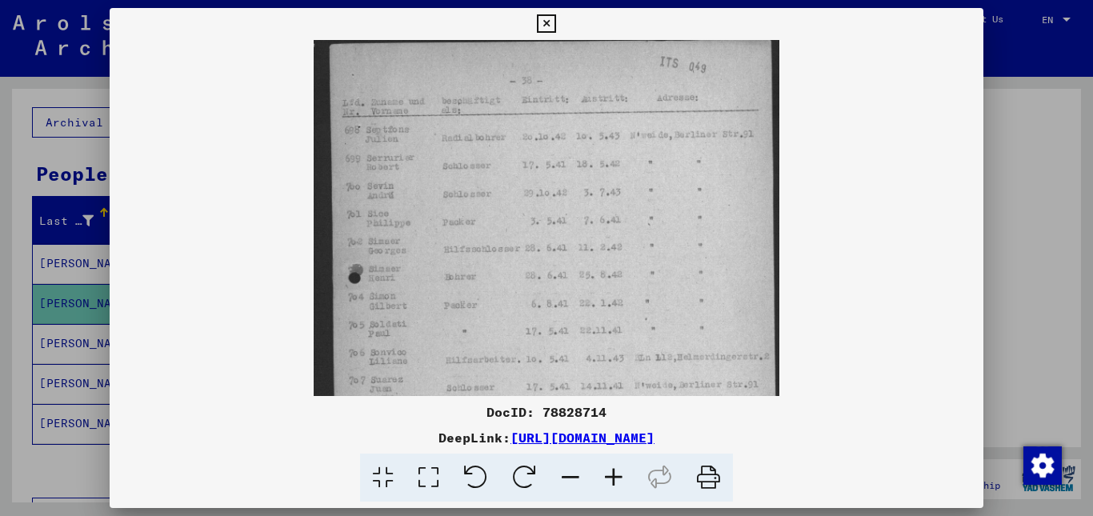
click at [610, 471] on icon at bounding box center [613, 478] width 43 height 49
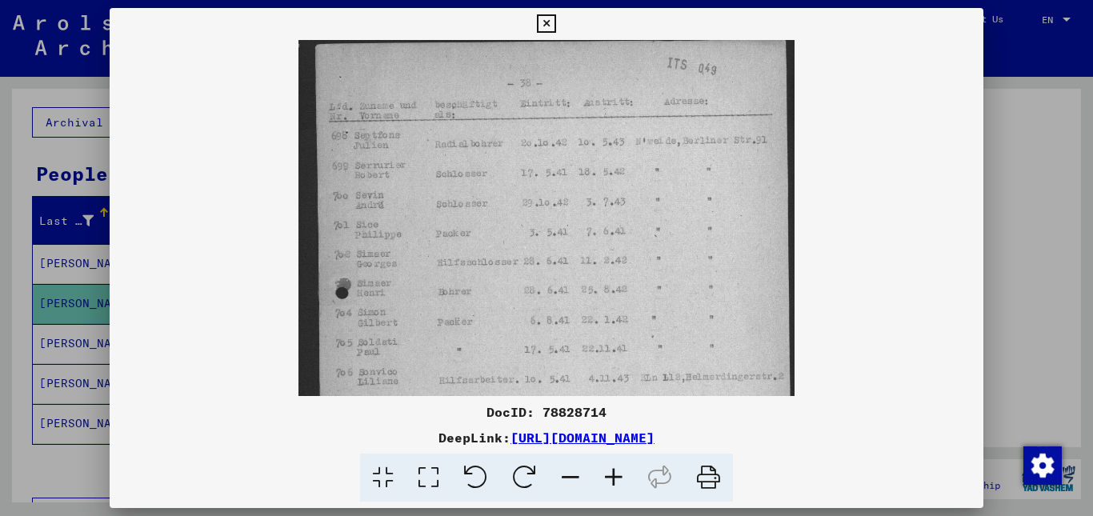
click at [610, 471] on icon at bounding box center [613, 478] width 43 height 49
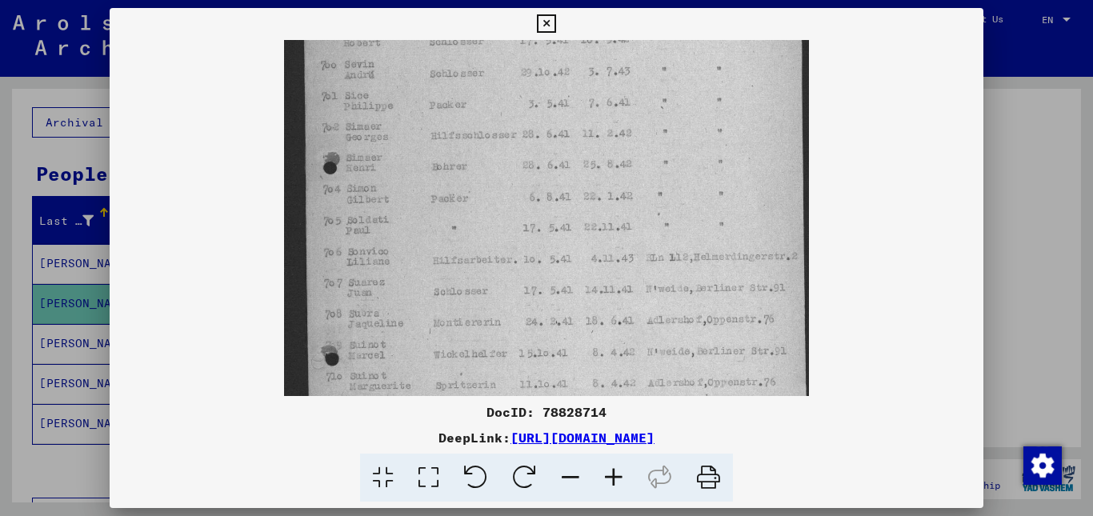
drag, startPoint x: 590, startPoint y: 350, endPoint x: 594, endPoint y: 201, distance: 149.6
click at [594, 206] on img at bounding box center [546, 258] width 525 height 716
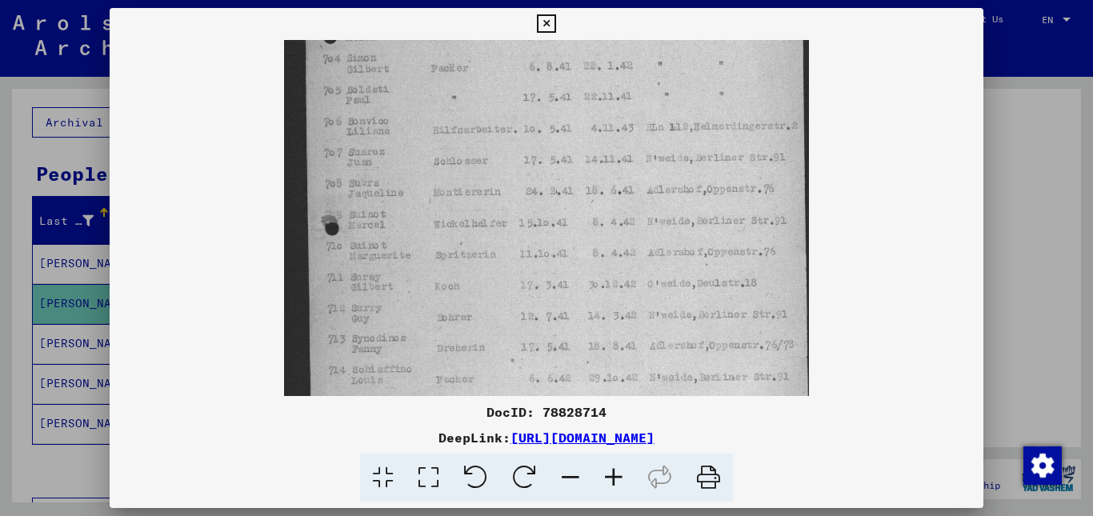
drag, startPoint x: 575, startPoint y: 342, endPoint x: 576, endPoint y: 215, distance: 127.2
click at [576, 215] on img at bounding box center [546, 128] width 525 height 716
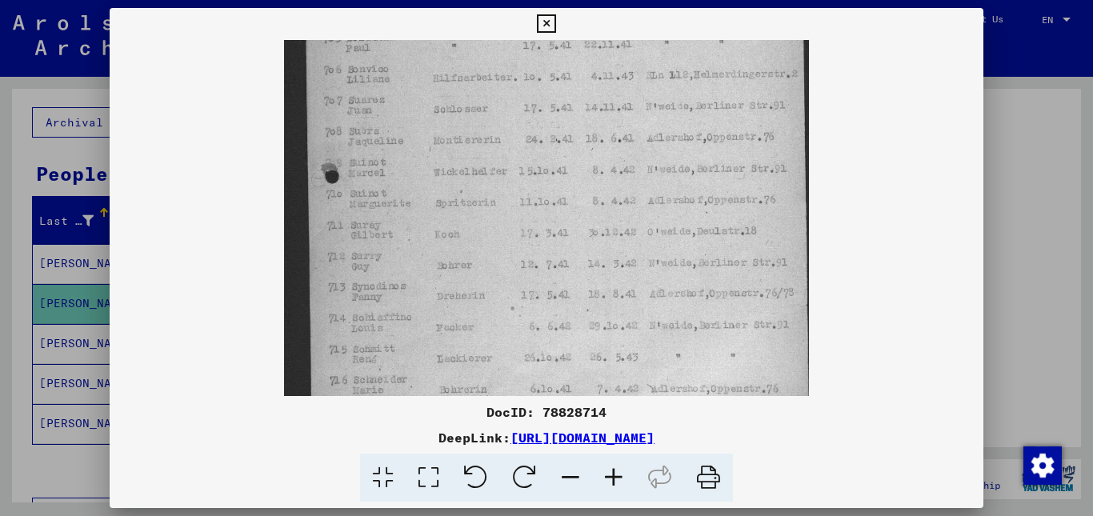
scroll to position [324, 0]
drag, startPoint x: 554, startPoint y: 336, endPoint x: 554, endPoint y: 283, distance: 52.8
click at [554, 283] on img at bounding box center [546, 74] width 525 height 716
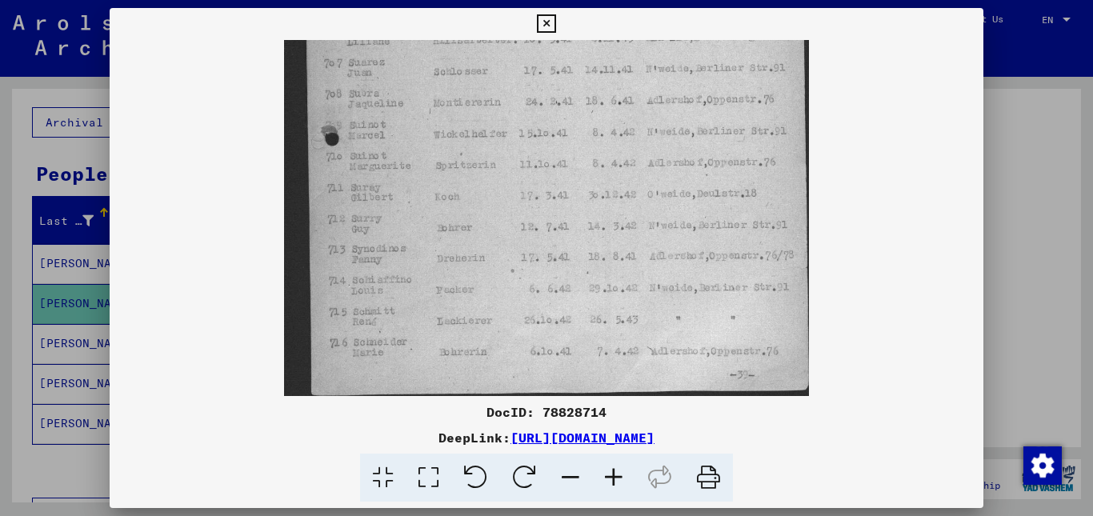
drag, startPoint x: 556, startPoint y: 311, endPoint x: 570, endPoint y: 215, distance: 96.9
click at [570, 215] on img at bounding box center [546, 38] width 525 height 716
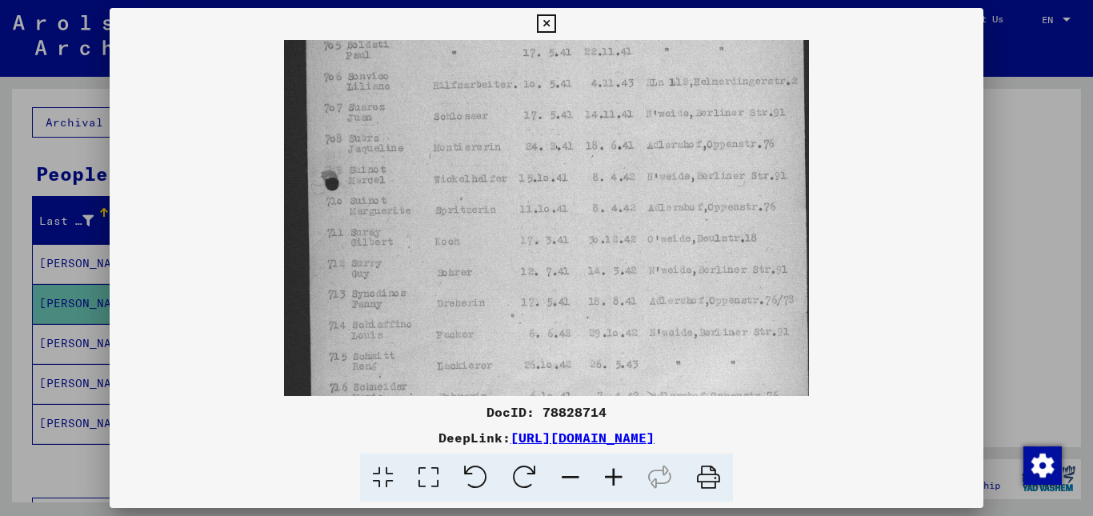
drag, startPoint x: 570, startPoint y: 215, endPoint x: 570, endPoint y: 260, distance: 44.8
click at [570, 260] on img at bounding box center [546, 83] width 525 height 716
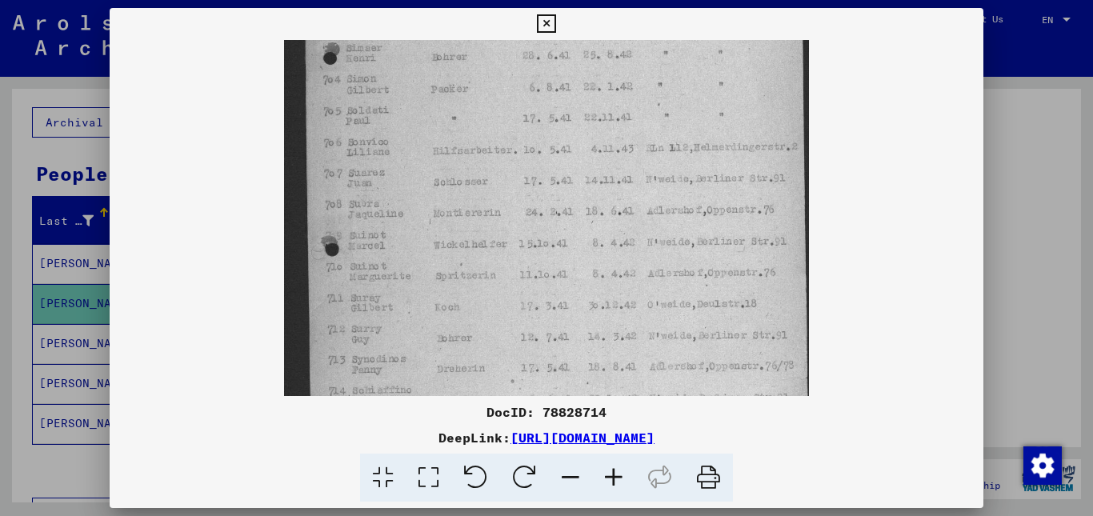
drag, startPoint x: 574, startPoint y: 239, endPoint x: 574, endPoint y: 305, distance: 65.6
click at [574, 305] on img at bounding box center [546, 148] width 525 height 716
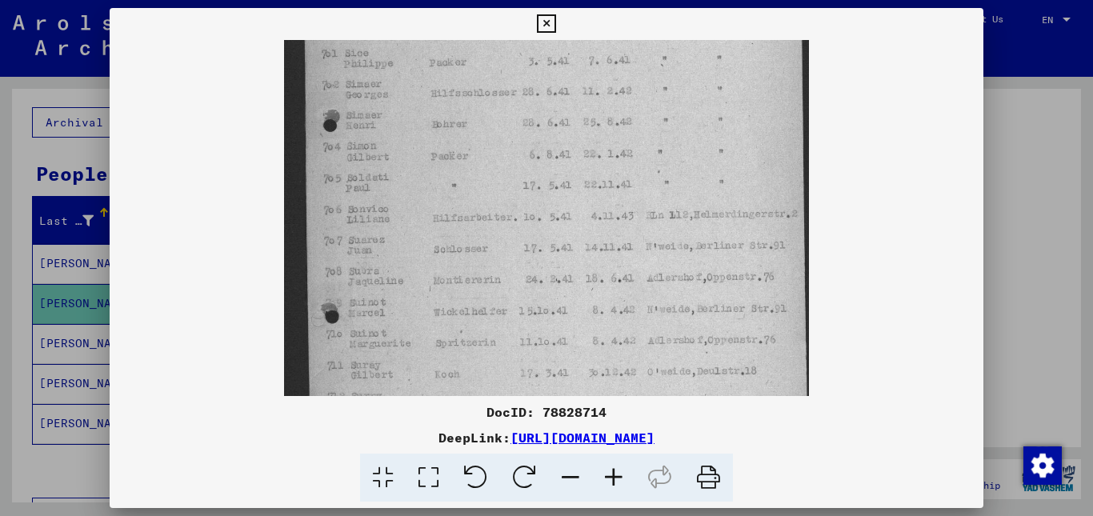
drag, startPoint x: 575, startPoint y: 258, endPoint x: 589, endPoint y: 326, distance: 69.3
click at [589, 326] on img at bounding box center [546, 216] width 525 height 716
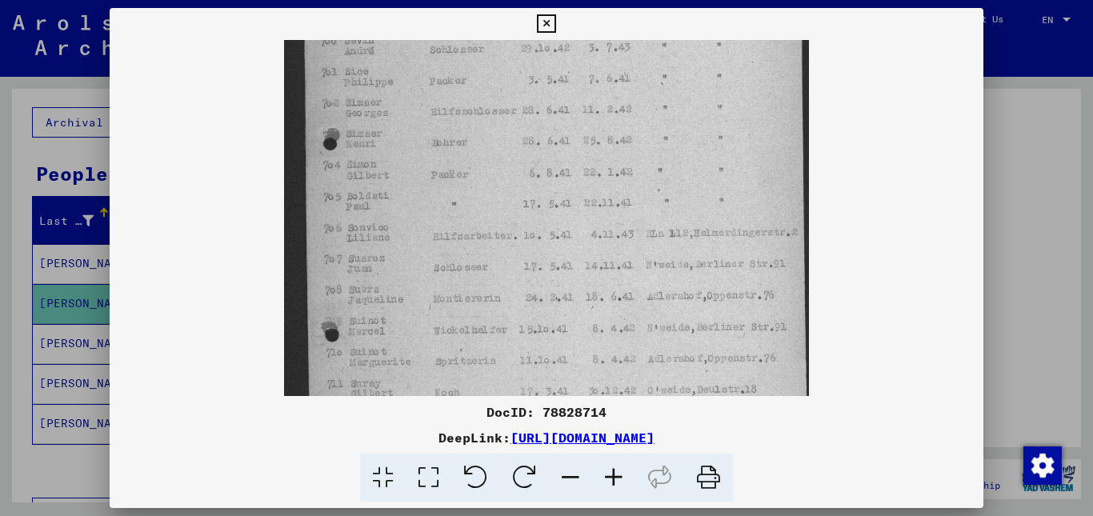
scroll to position [153, 0]
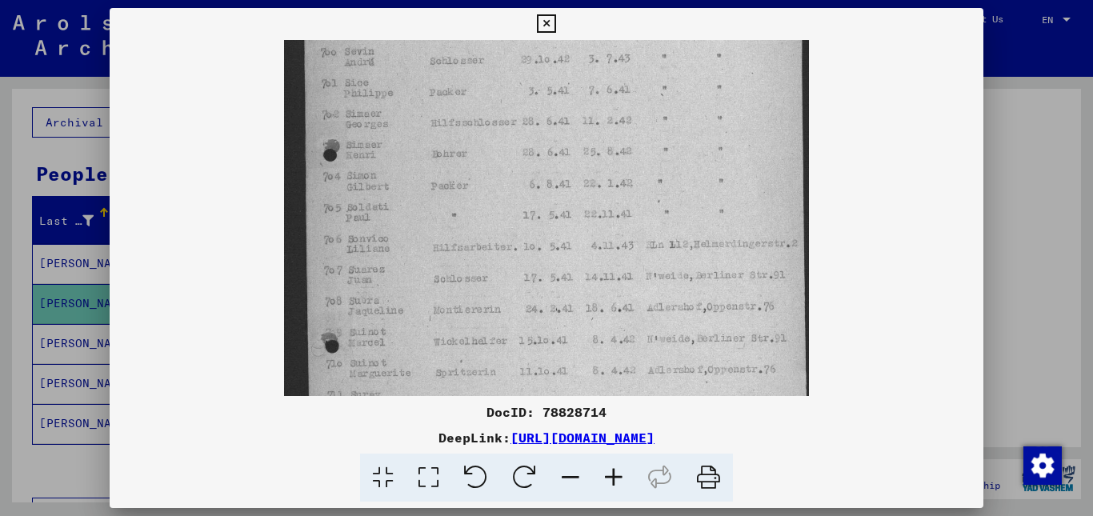
drag, startPoint x: 590, startPoint y: 275, endPoint x: 590, endPoint y: 304, distance: 28.8
click at [590, 304] on img at bounding box center [546, 245] width 525 height 716
click at [542, 17] on icon at bounding box center [546, 23] width 18 height 19
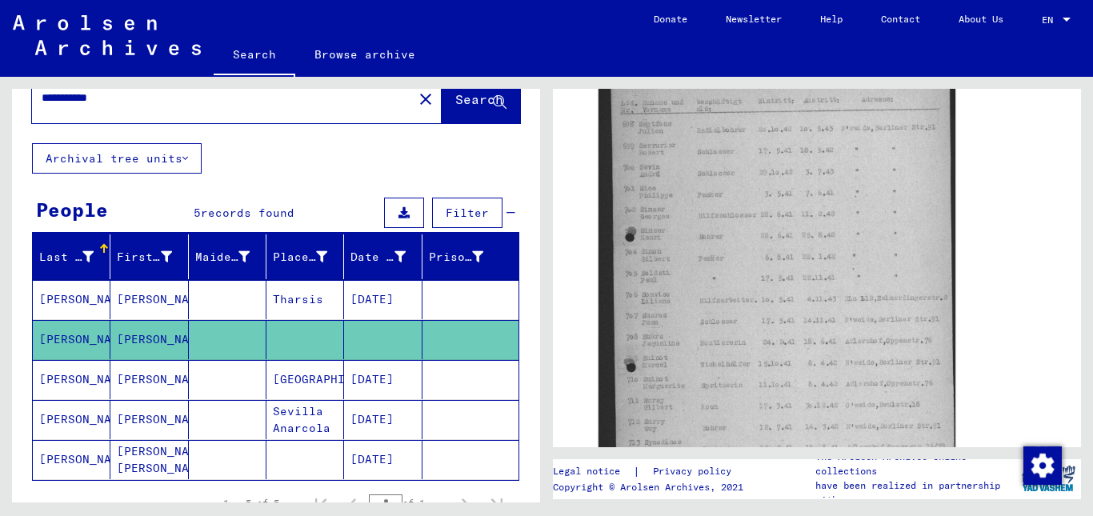
scroll to position [0, 0]
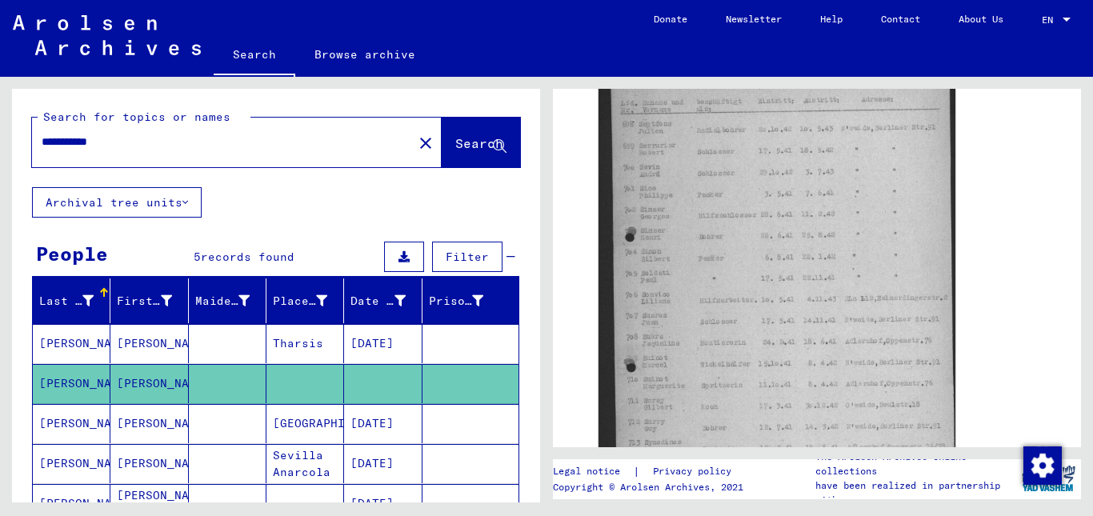
click at [202, 152] on div "**********" at bounding box center [217, 142] width 371 height 36
drag, startPoint x: 181, startPoint y: 139, endPoint x: 0, endPoint y: 130, distance: 181.0
click at [0, 130] on div "**********" at bounding box center [273, 290] width 546 height 426
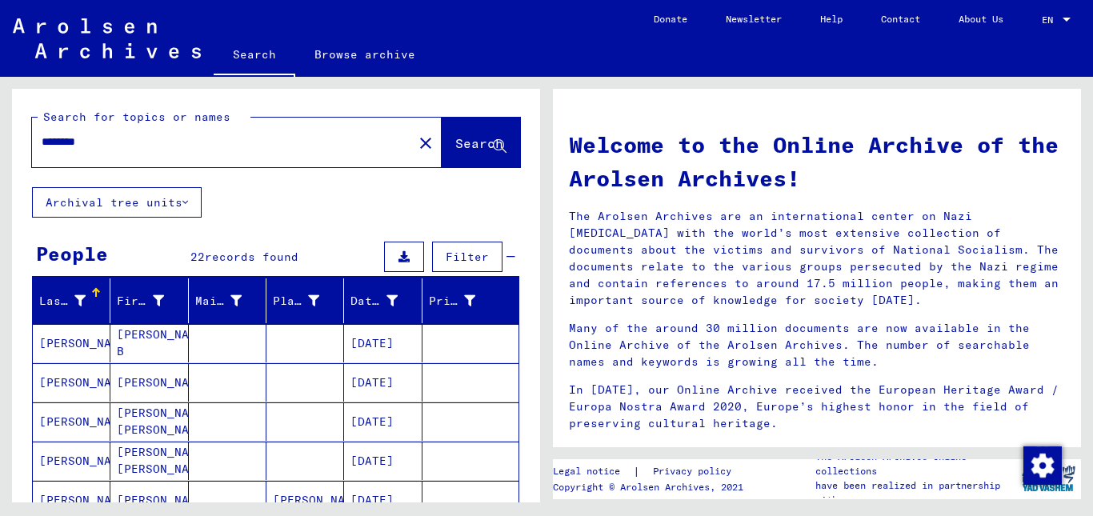
scroll to position [80, 0]
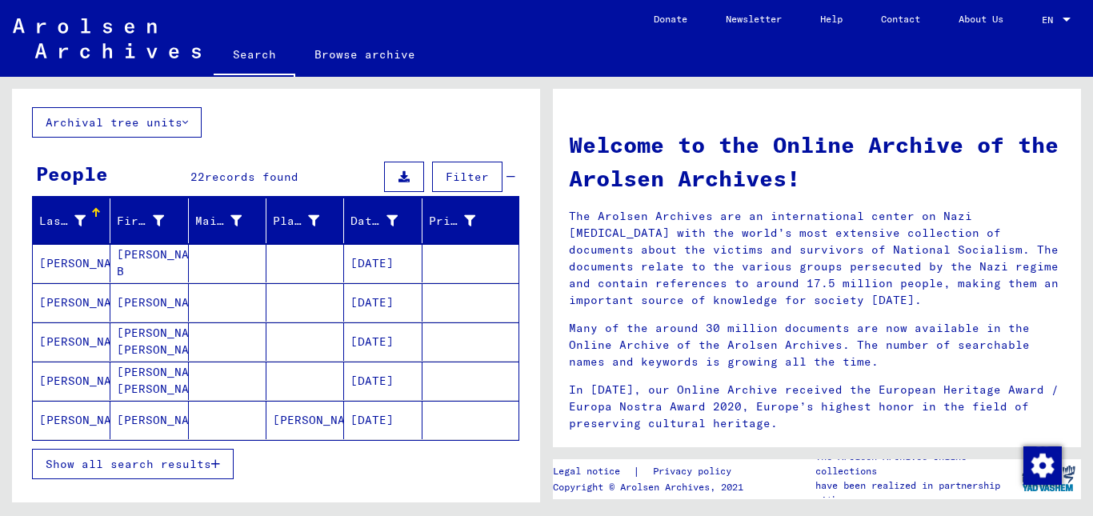
click at [195, 470] on span "Show all search results" at bounding box center [129, 464] width 166 height 14
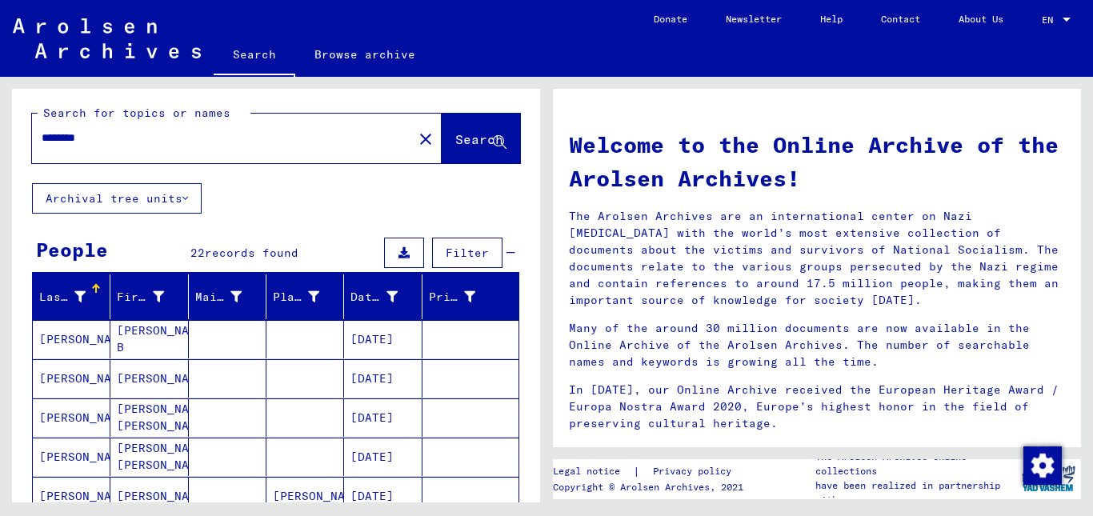
scroll to position [0, 0]
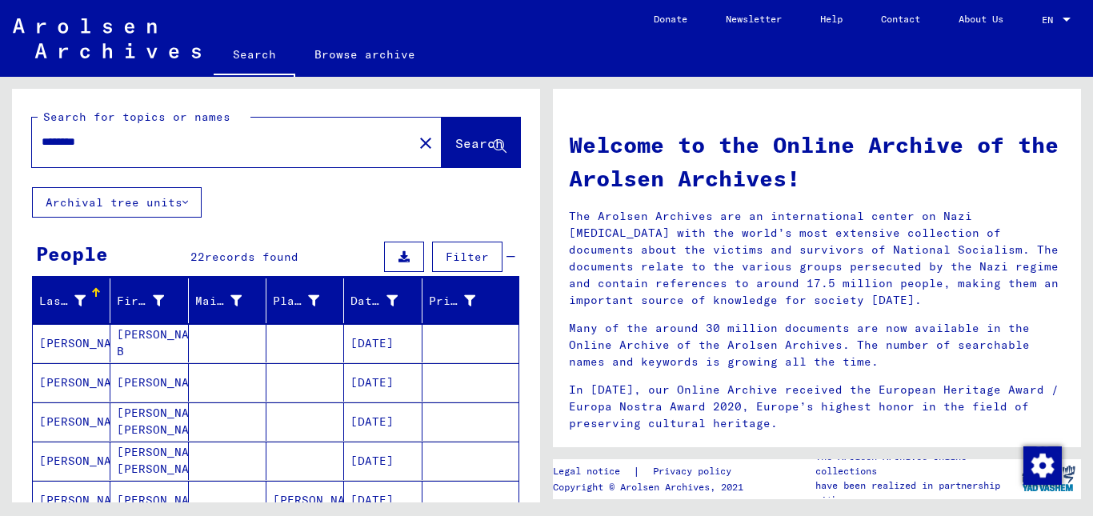
click at [68, 137] on input "********" at bounding box center [218, 142] width 352 height 17
type input "*******"
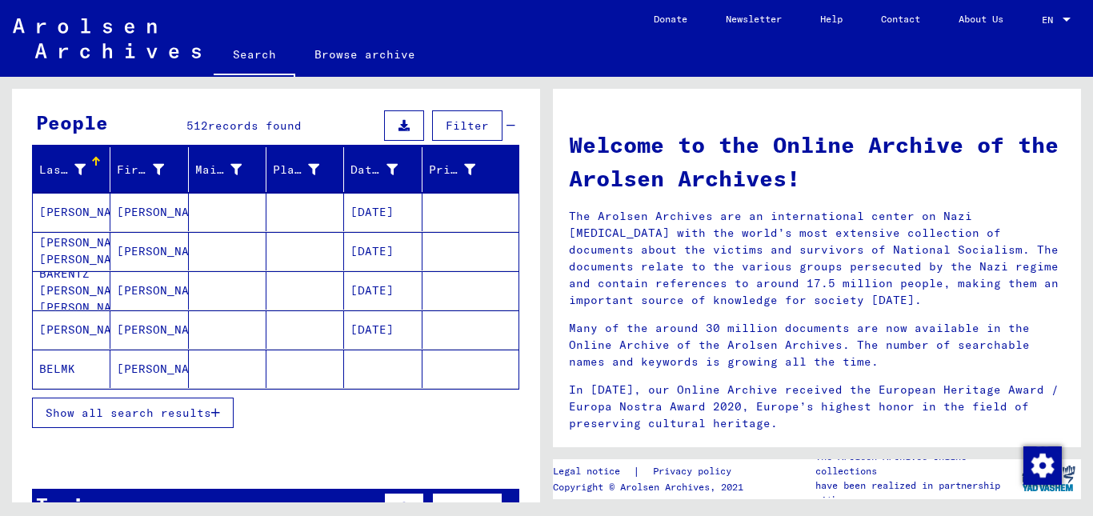
scroll to position [160, 0]
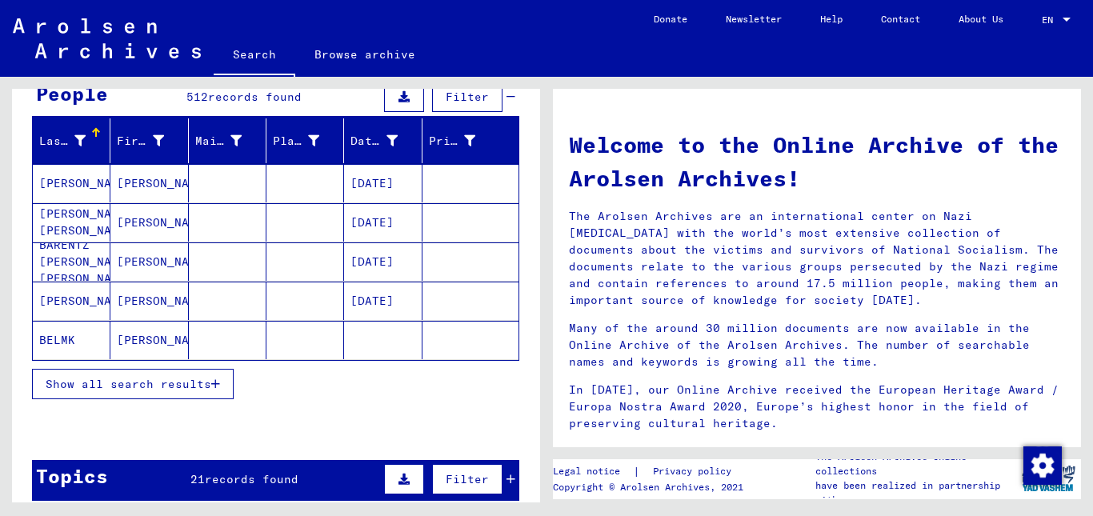
click at [201, 382] on span "Show all search results" at bounding box center [129, 384] width 166 height 14
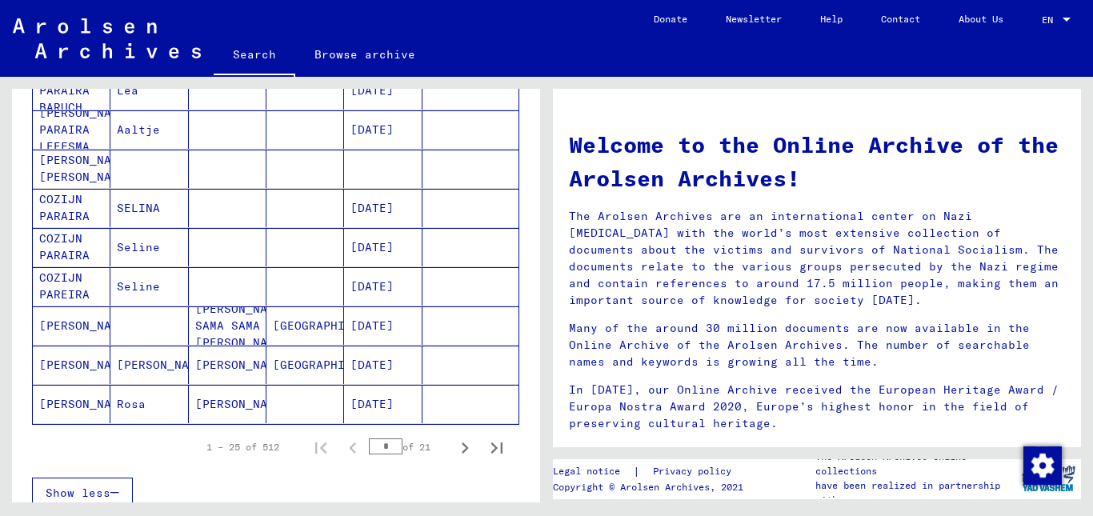
scroll to position [960, 0]
